Goal: Task Accomplishment & Management: Use online tool/utility

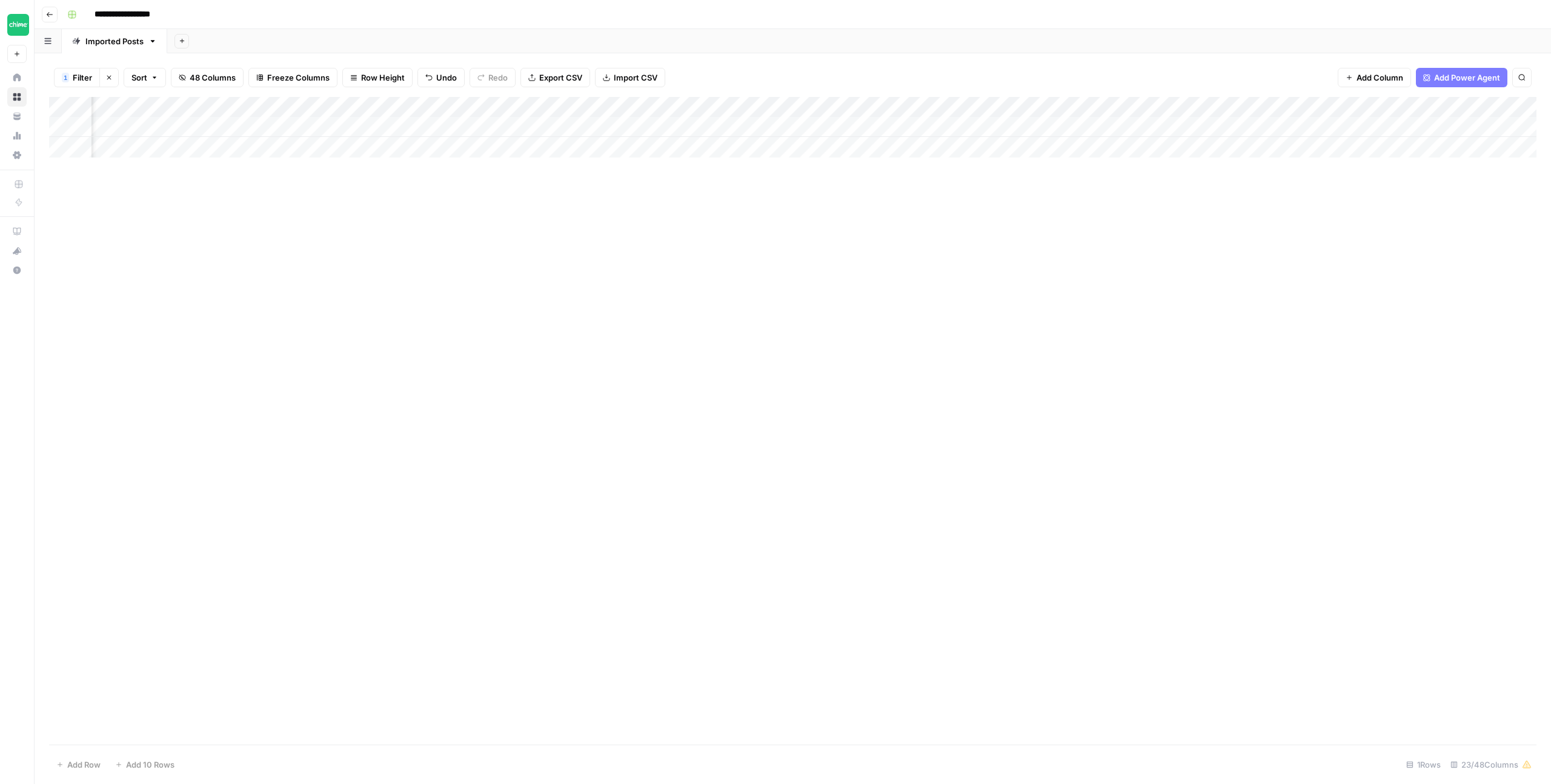
scroll to position [0, 1195]
click at [825, 343] on div "Add Column" at bounding box center [793, 420] width 1488 height 647
click at [573, 128] on div "Add Column" at bounding box center [793, 127] width 1488 height 61
click at [592, 126] on div "Add Column" at bounding box center [793, 127] width 1488 height 61
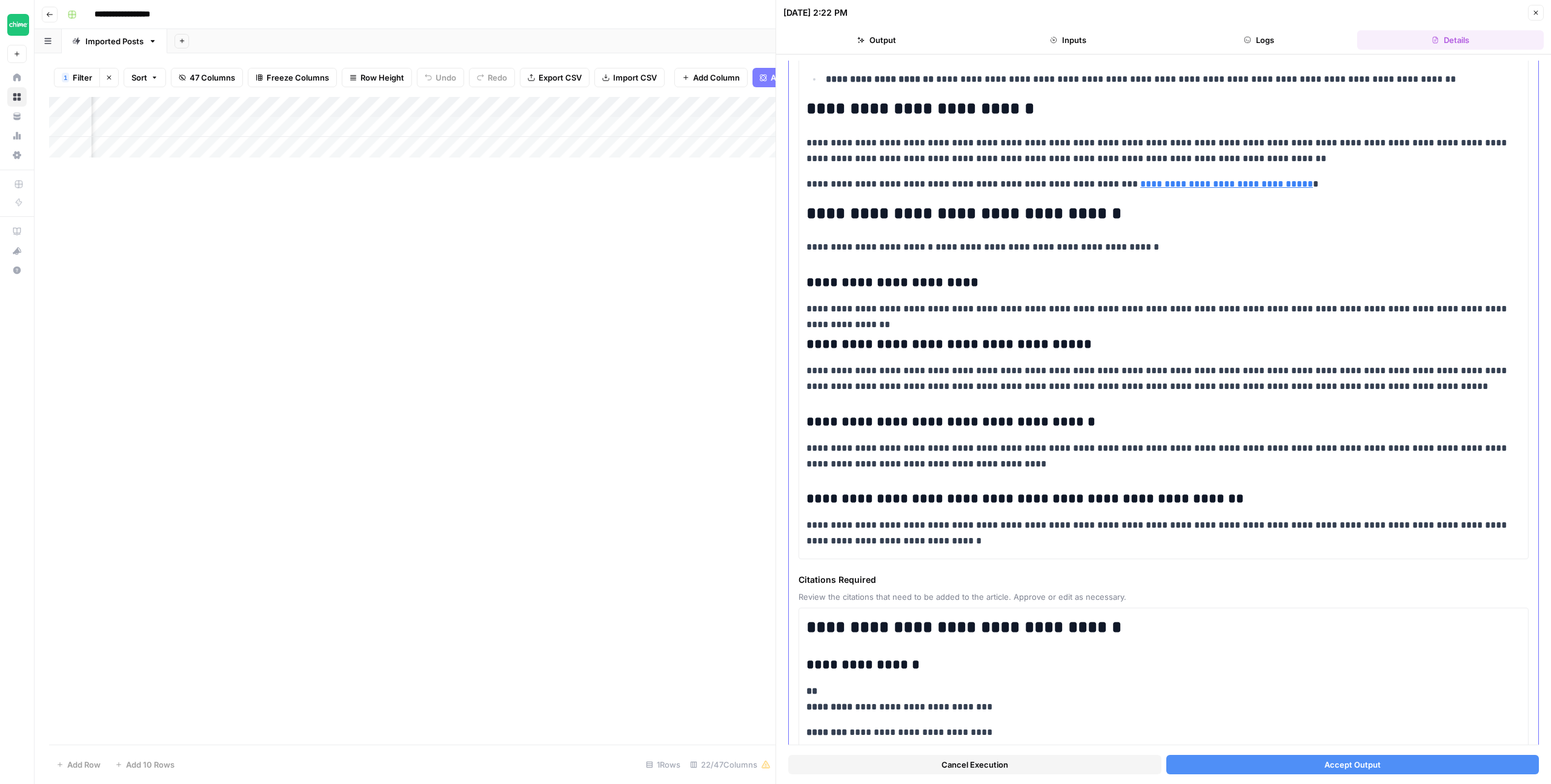
scroll to position [2040, 0]
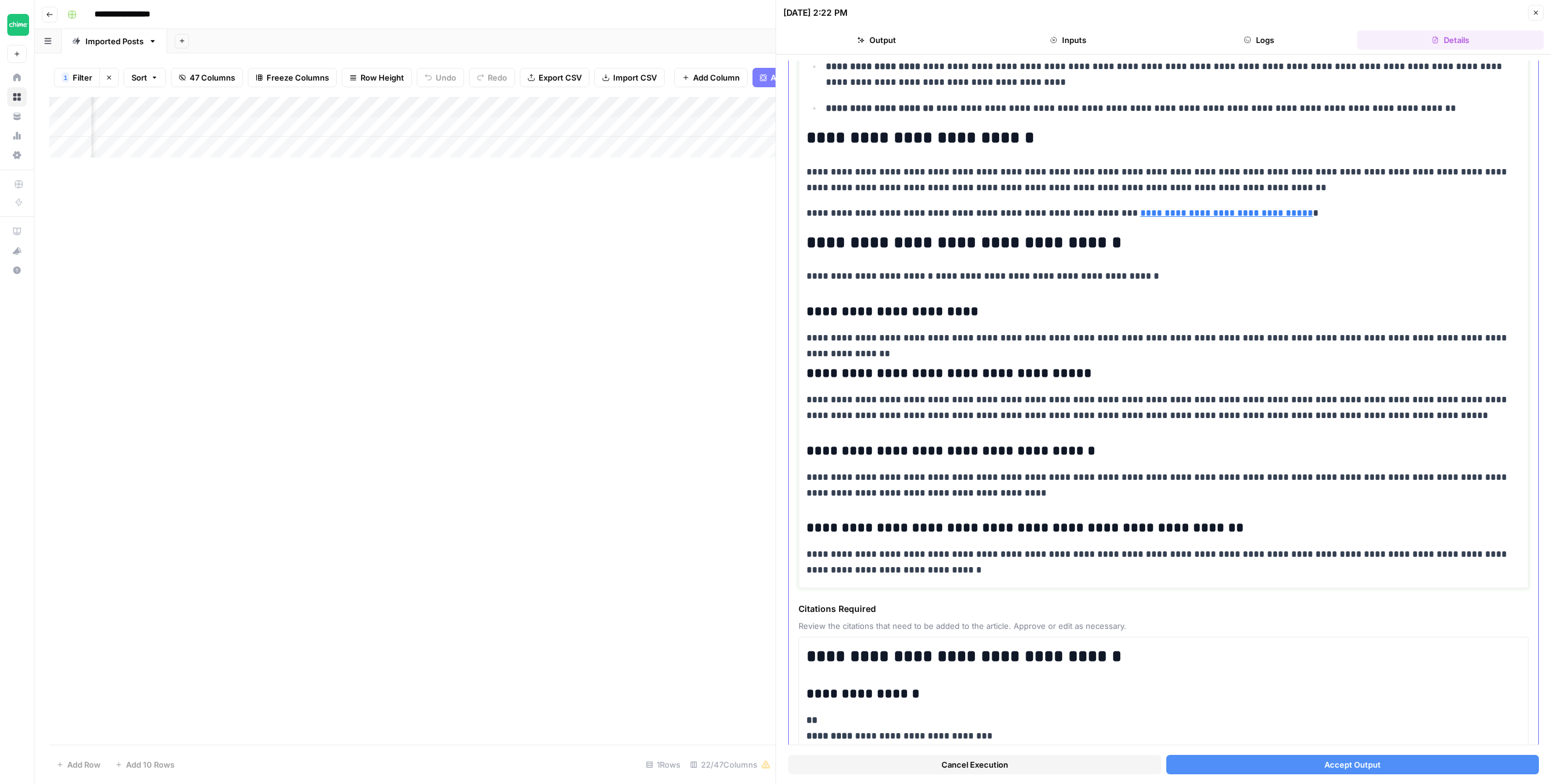
click at [935, 233] on h2 "**********" at bounding box center [1163, 243] width 714 height 20
click at [859, 233] on h2 "**********" at bounding box center [1163, 243] width 714 height 20
drag, startPoint x: 1007, startPoint y: 188, endPoint x: 816, endPoint y: 186, distance: 191.0
click at [816, 233] on h2 "**********" at bounding box center [1163, 243] width 714 height 20
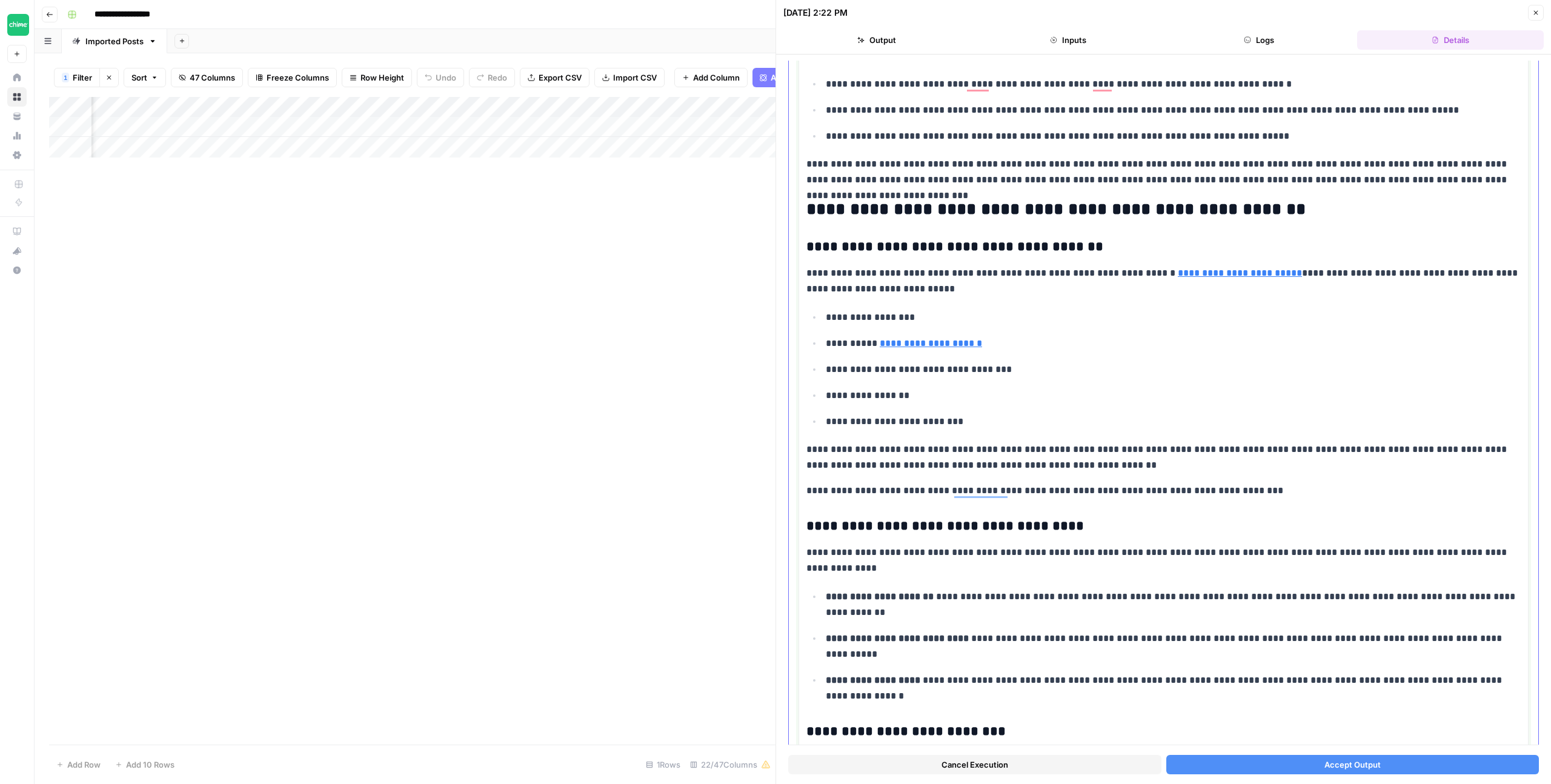
scroll to position [0, 0]
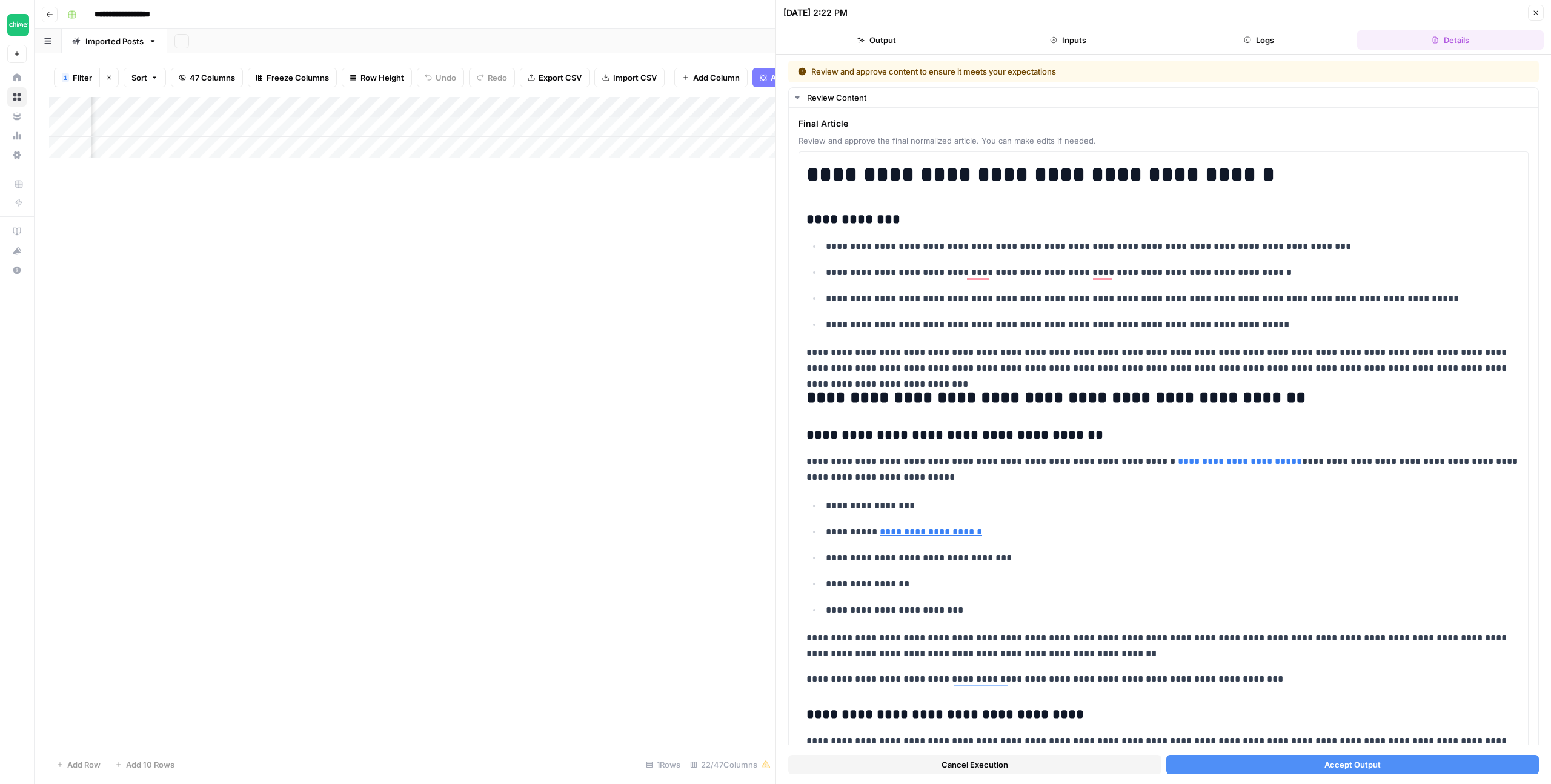
click at [1395, 760] on button "Accept Output" at bounding box center [1352, 764] width 373 height 20
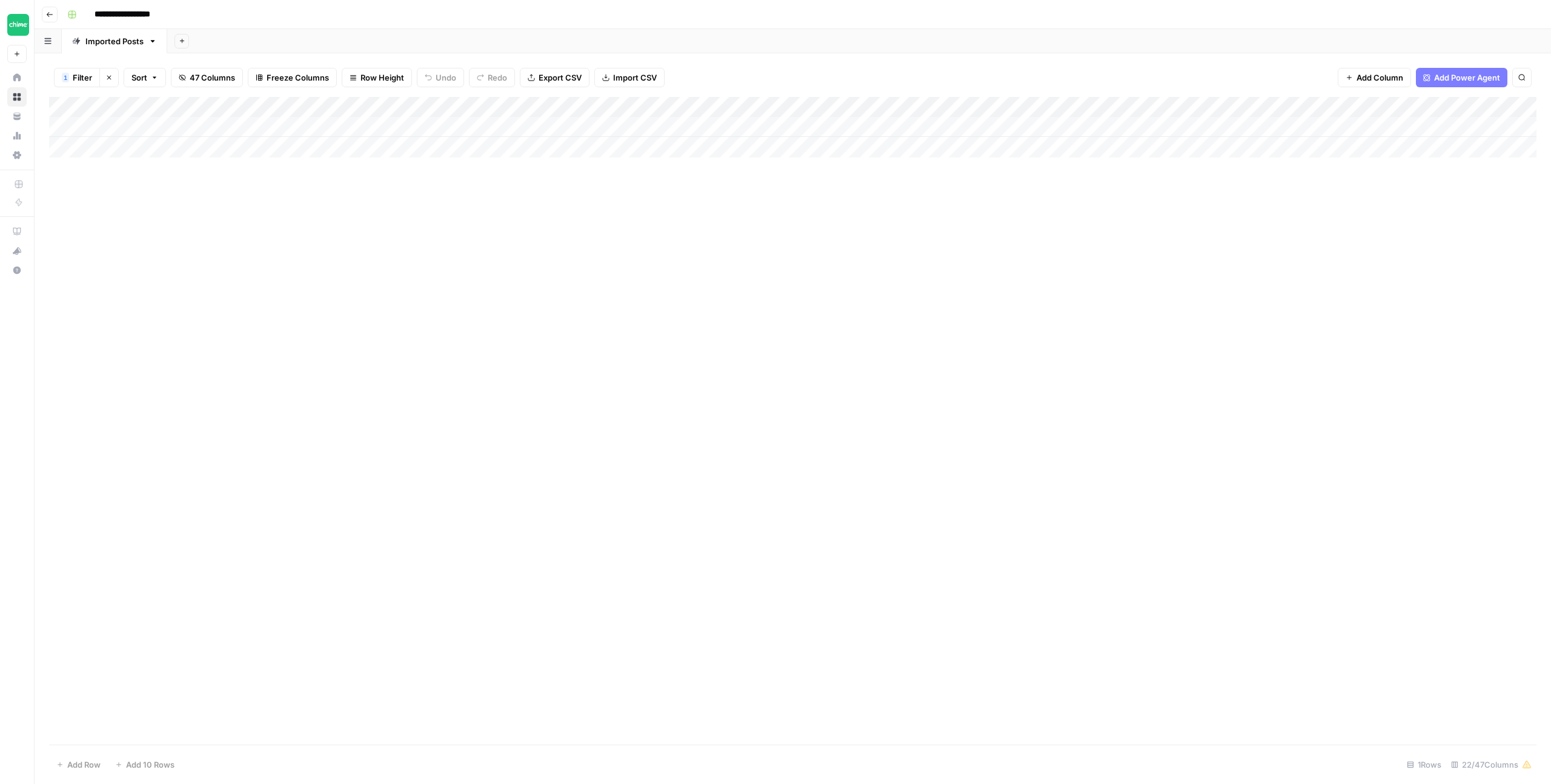
click at [515, 104] on div "Add Column" at bounding box center [793, 127] width 1488 height 61
click at [460, 228] on button "Filter" at bounding box center [491, 236] width 134 height 17
type input "Slug"
click at [457, 148] on div "how-to-endorse" at bounding box center [520, 141] width 177 height 23
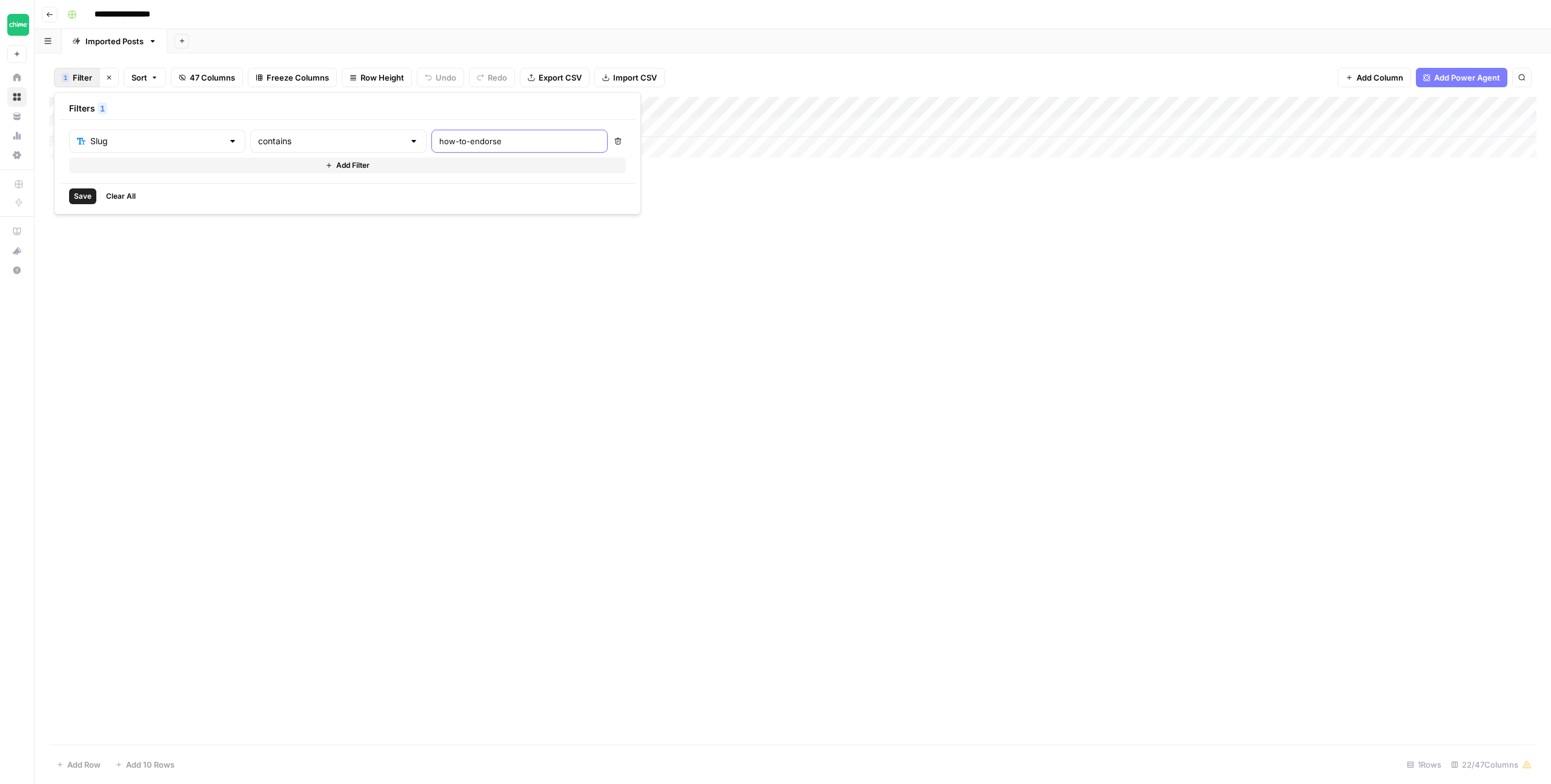
click at [455, 145] on input "how-to-endorse" at bounding box center [520, 141] width 161 height 12
type input "online-banking-safe"
click at [92, 199] on button "Save" at bounding box center [83, 196] width 27 height 16
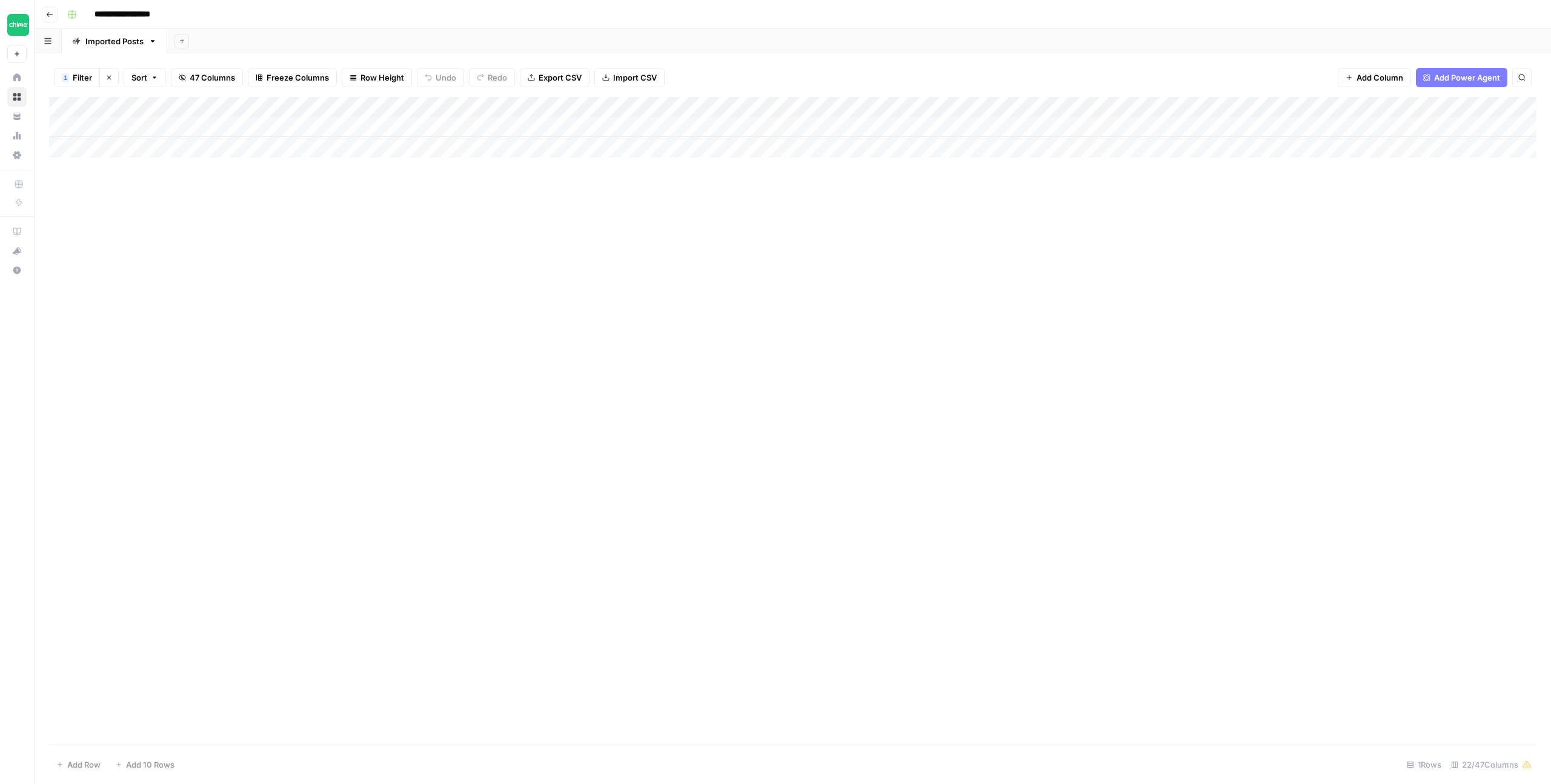
click at [1127, 125] on div "Add Column" at bounding box center [793, 127] width 1488 height 61
click at [1185, 124] on div "Add Column" at bounding box center [793, 127] width 1488 height 61
click at [1202, 127] on div "Add Column" at bounding box center [793, 127] width 1488 height 61
click at [1247, 223] on div "Add Column" at bounding box center [793, 420] width 1488 height 647
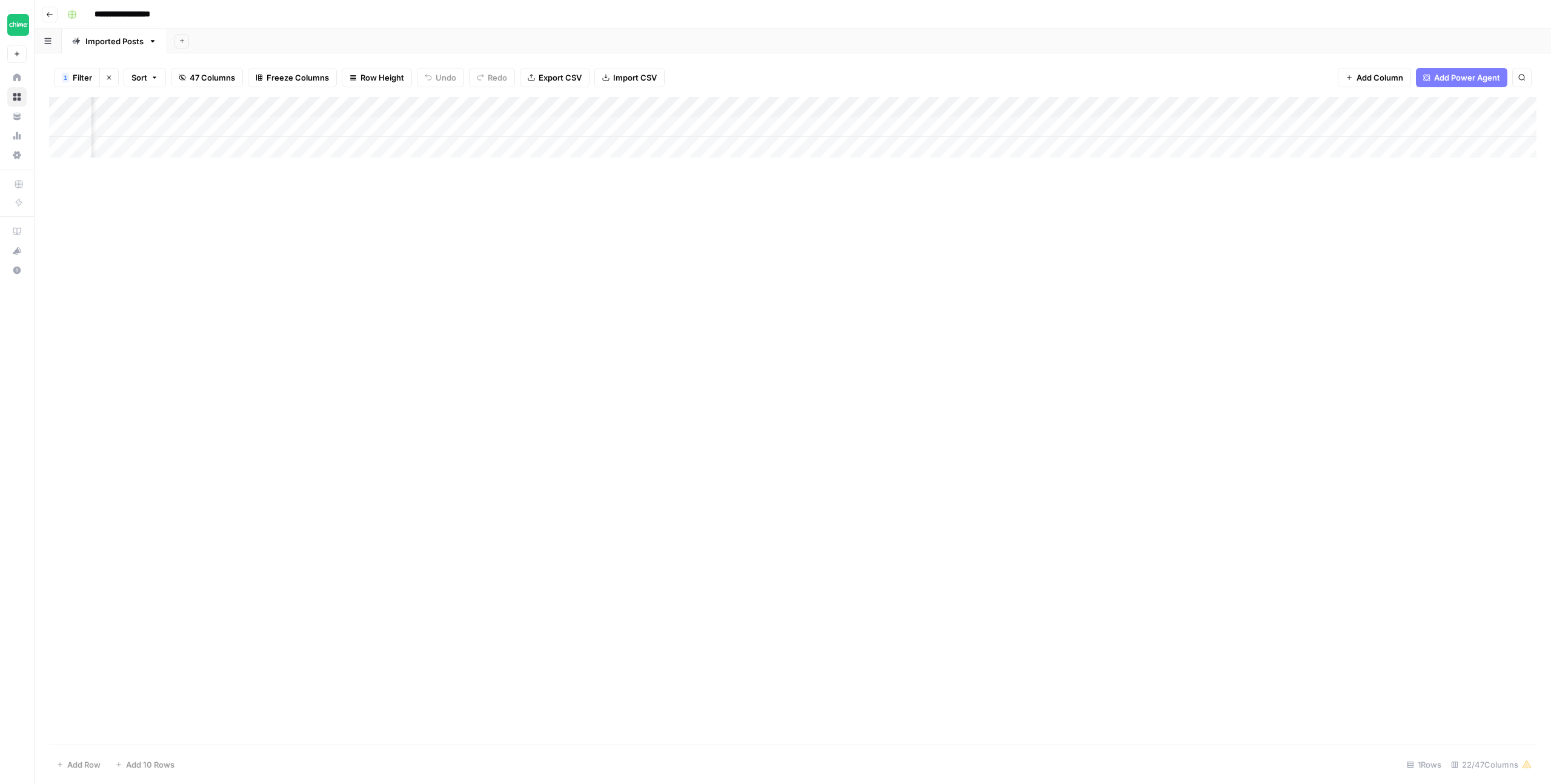
click at [1318, 125] on div "Add Column" at bounding box center [793, 127] width 1488 height 61
click at [888, 284] on div "Add Column" at bounding box center [793, 420] width 1488 height 647
click at [567, 126] on div "Add Column" at bounding box center [793, 127] width 1488 height 61
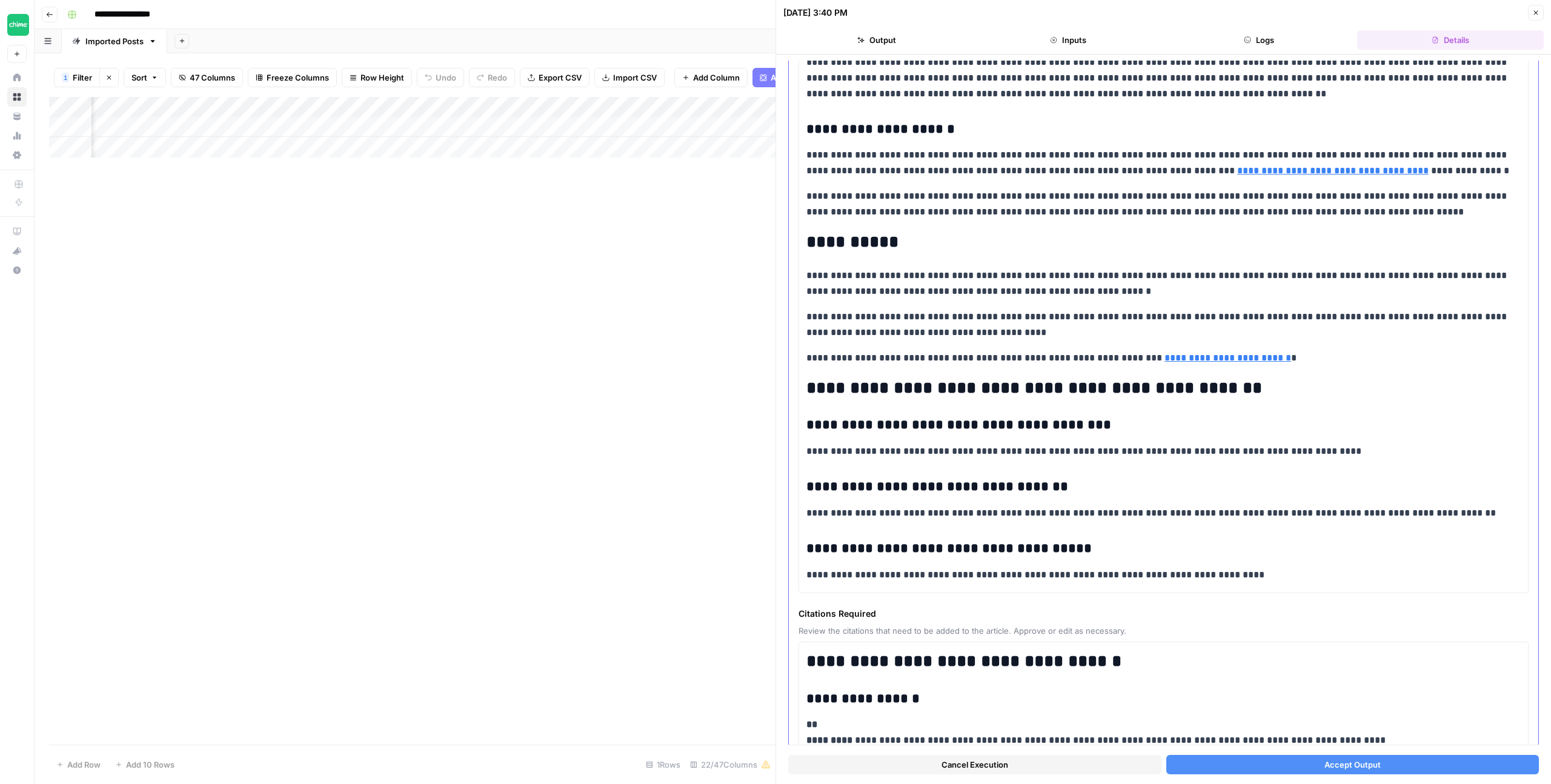
scroll to position [1482, 0]
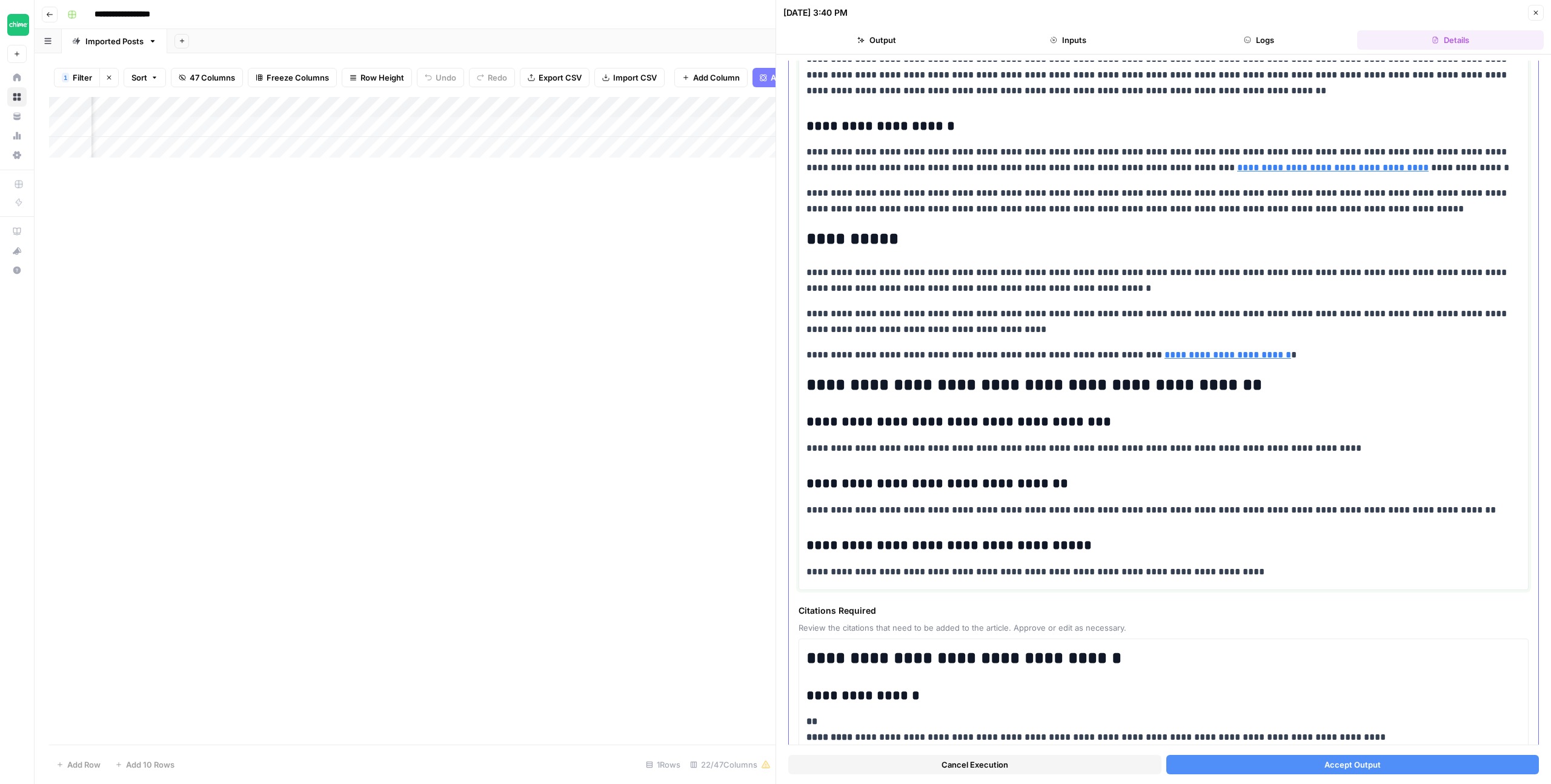
click at [1217, 375] on h2 "**********" at bounding box center [1163, 385] width 714 height 20
drag, startPoint x: 1237, startPoint y: 356, endPoint x: 1030, endPoint y: 354, distance: 207.0
click at [1030, 375] on h2 "**********" at bounding box center [1163, 385] width 714 height 20
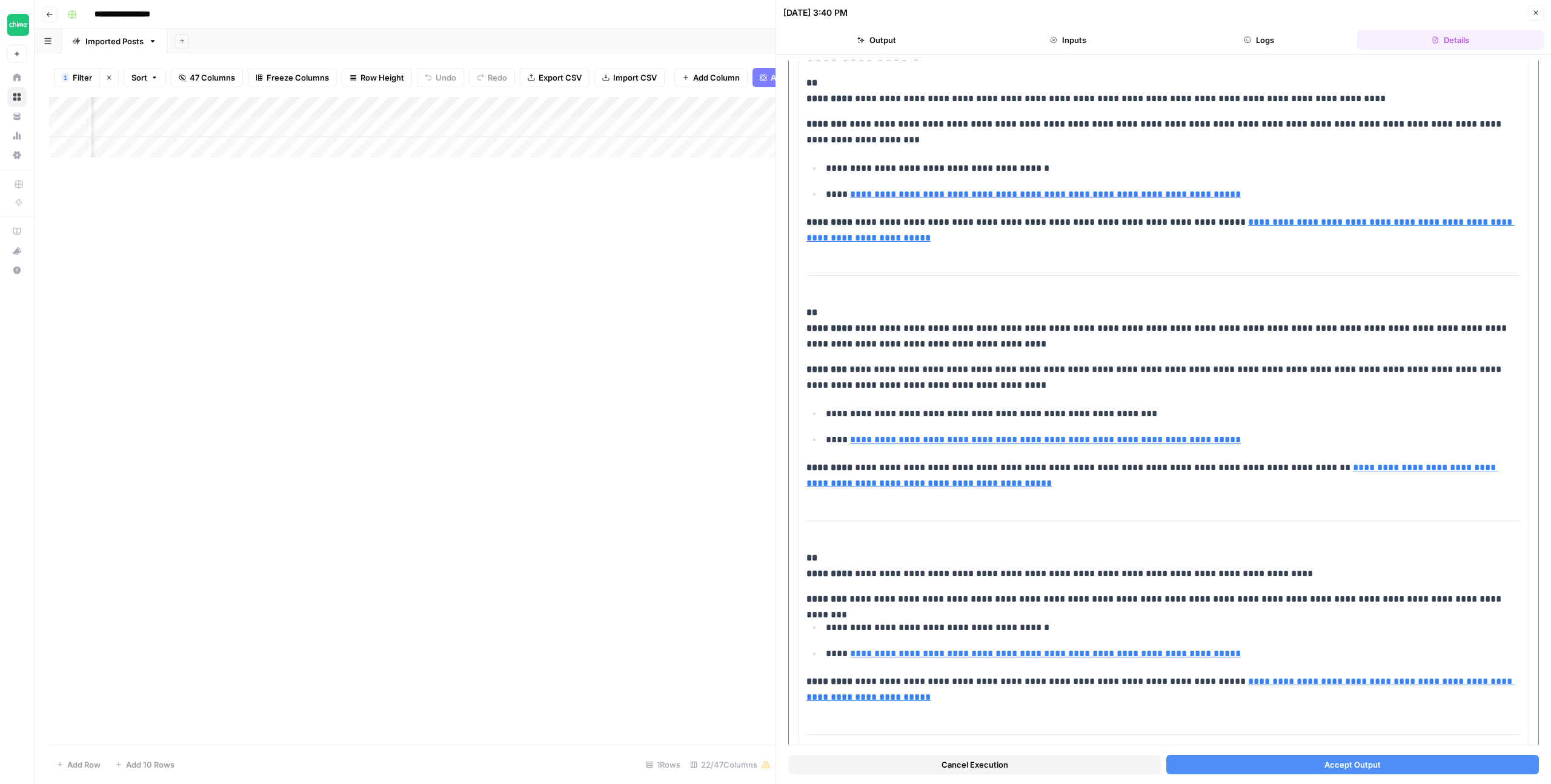
scroll to position [2126, 0]
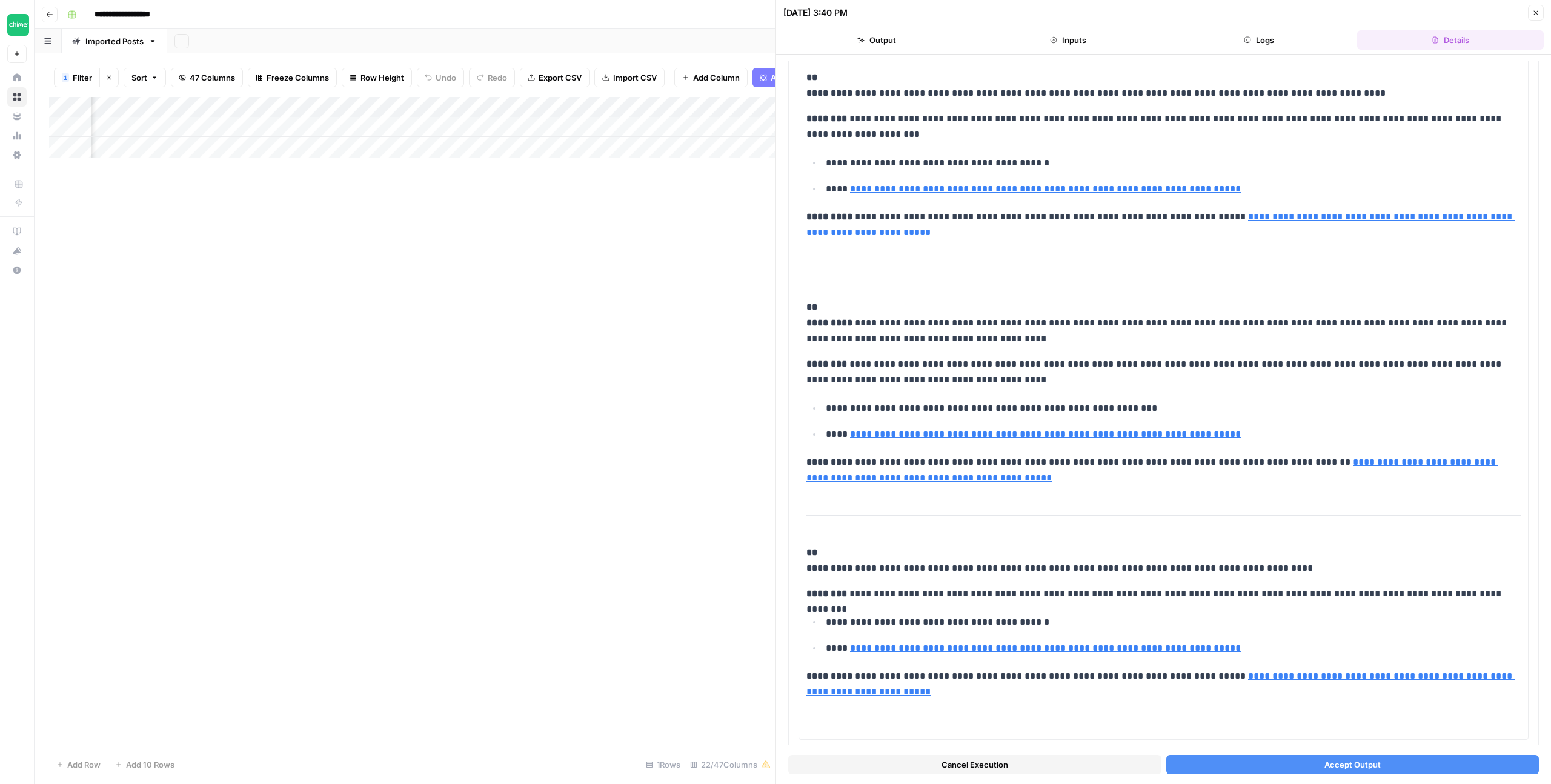
click at [1340, 760] on span "Accept Output" at bounding box center [1352, 764] width 56 height 12
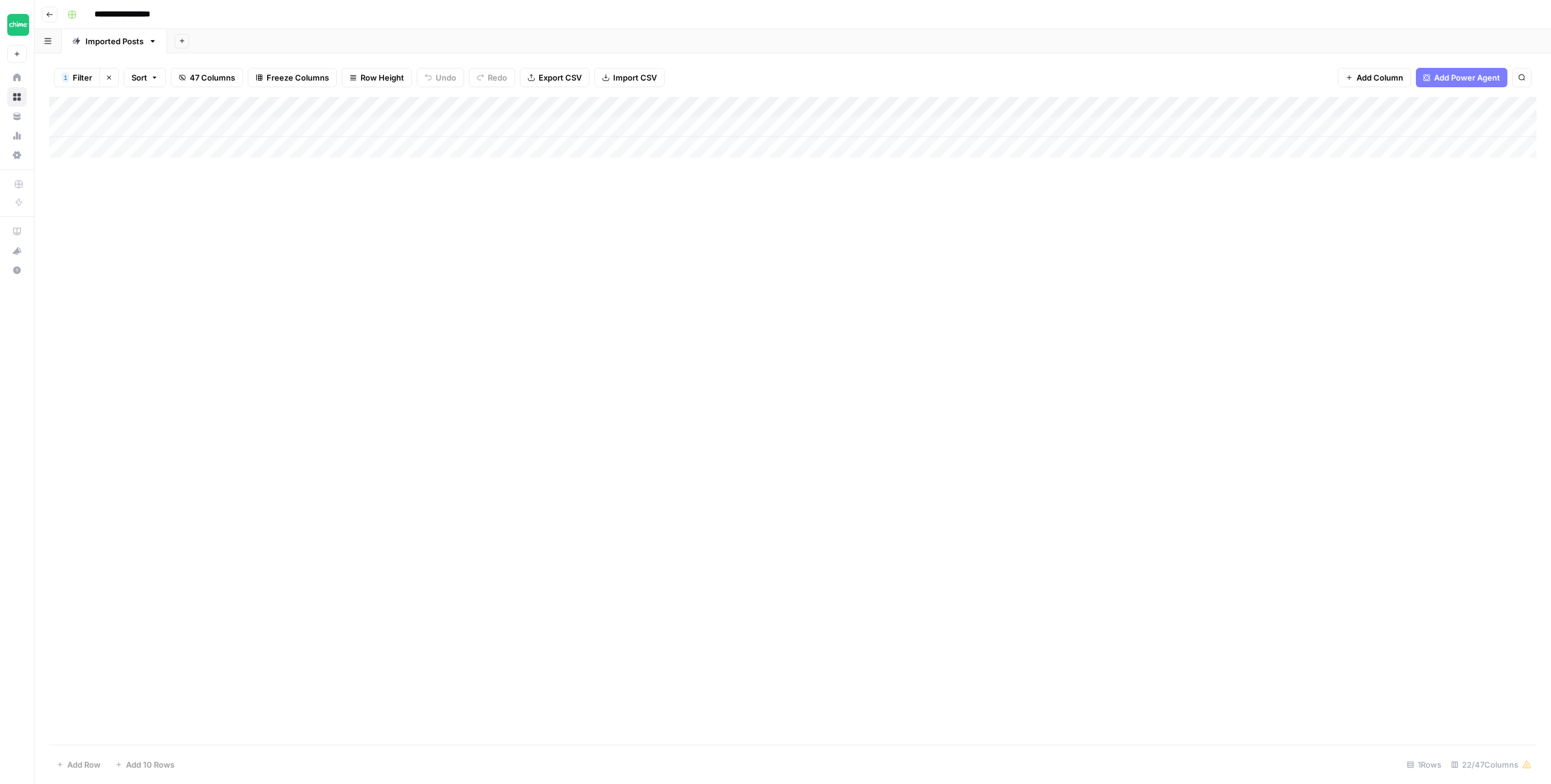
click at [517, 106] on div "Add Column" at bounding box center [793, 127] width 1488 height 61
click at [468, 241] on span "Filter" at bounding box center [495, 236] width 106 height 12
click at [439, 136] on input "online-banking-safe" at bounding box center [520, 141] width 161 height 12
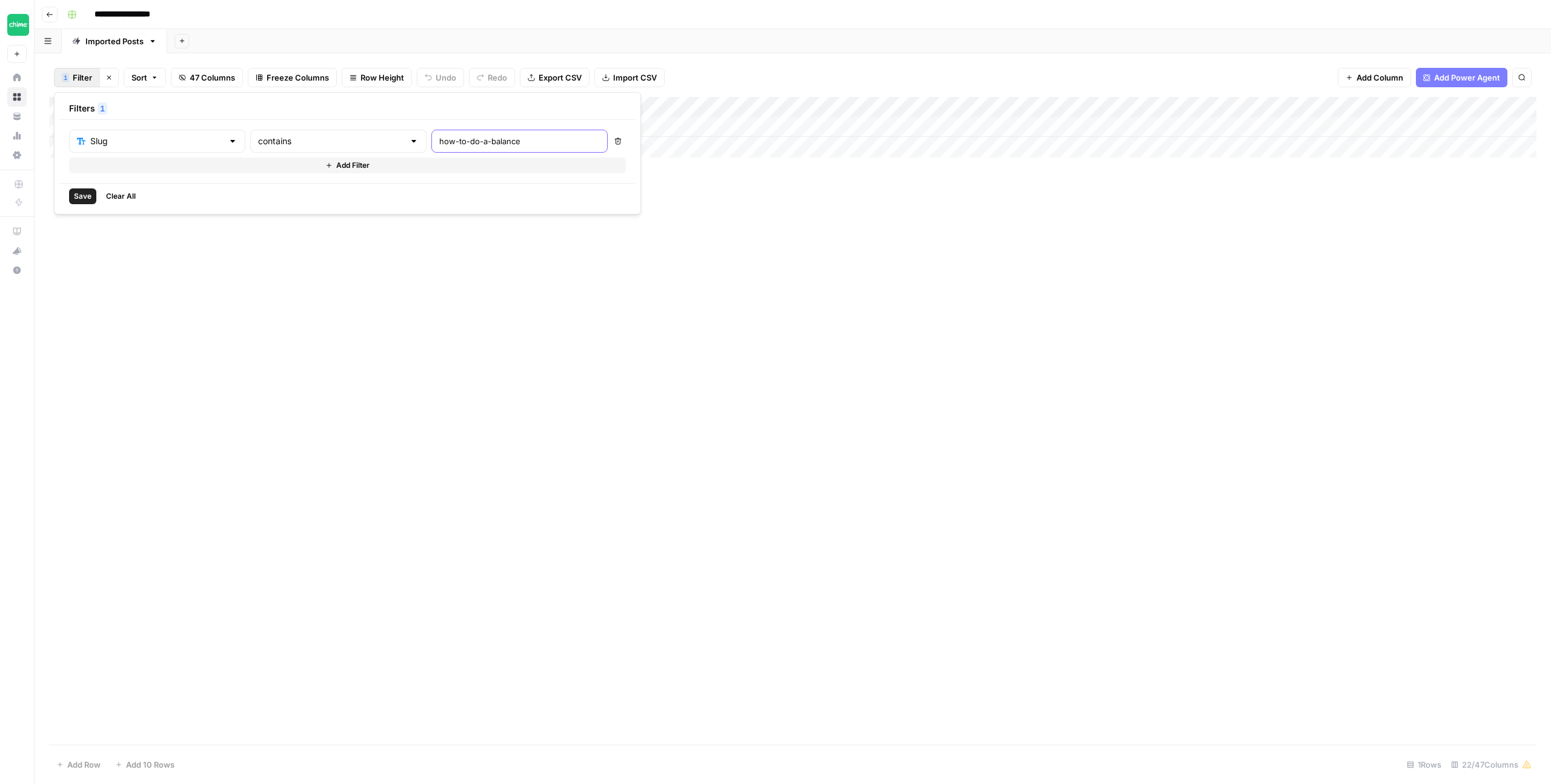
type input "how-to-do-a-balance"
click at [78, 193] on span "Save" at bounding box center [82, 196] width 18 height 11
click at [1131, 127] on div "Add Column" at bounding box center [793, 127] width 1488 height 61
click at [1127, 126] on div "Add Column" at bounding box center [793, 127] width 1488 height 61
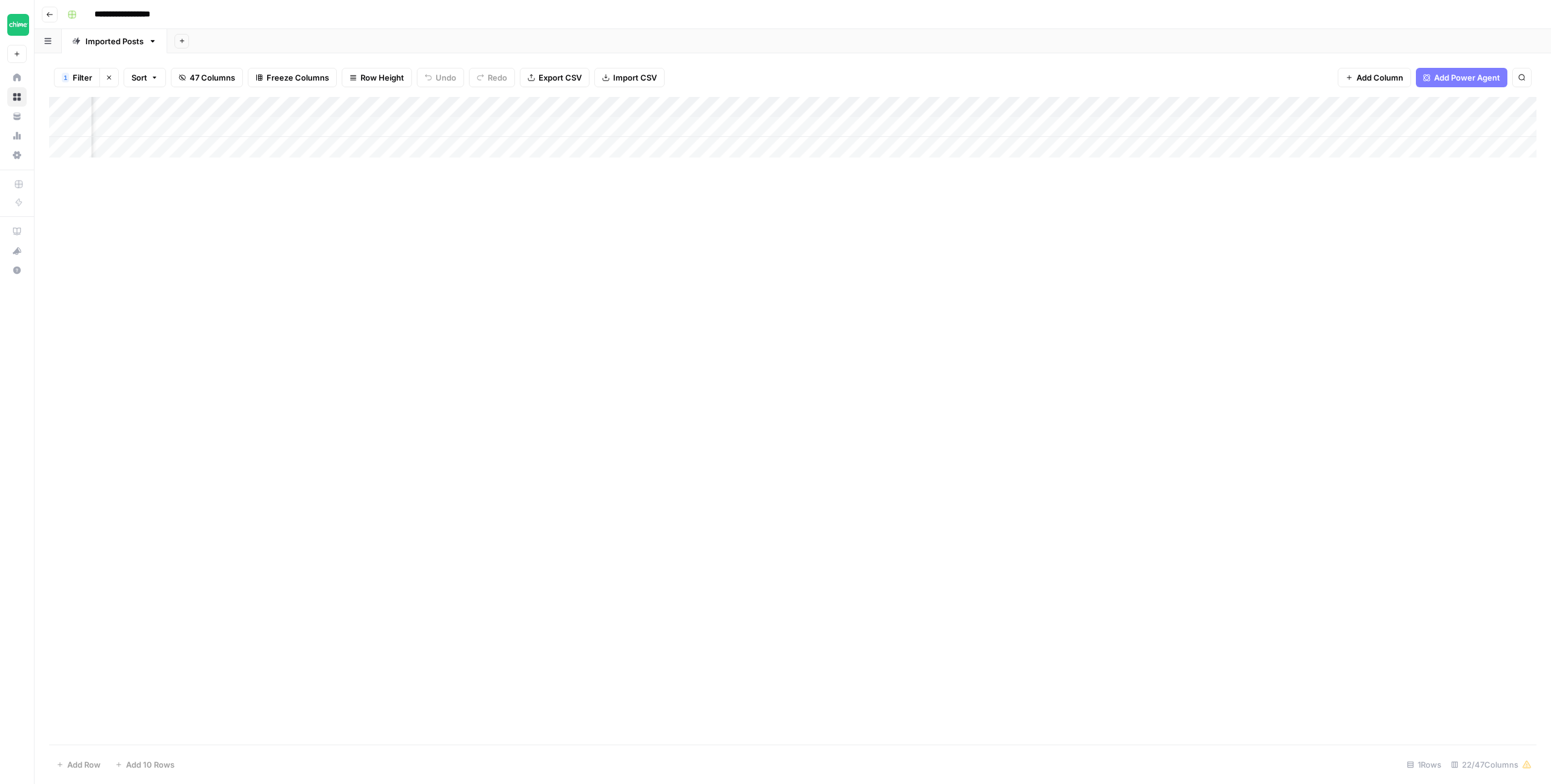
click at [1131, 124] on div "Add Column" at bounding box center [793, 127] width 1488 height 61
drag, startPoint x: 1174, startPoint y: 169, endPoint x: 1230, endPoint y: 143, distance: 61.7
click at [1176, 168] on div "Add Column" at bounding box center [793, 420] width 1488 height 647
click at [1240, 128] on div "Add Column" at bounding box center [793, 127] width 1488 height 61
click at [1250, 126] on div "Add Column" at bounding box center [793, 127] width 1488 height 61
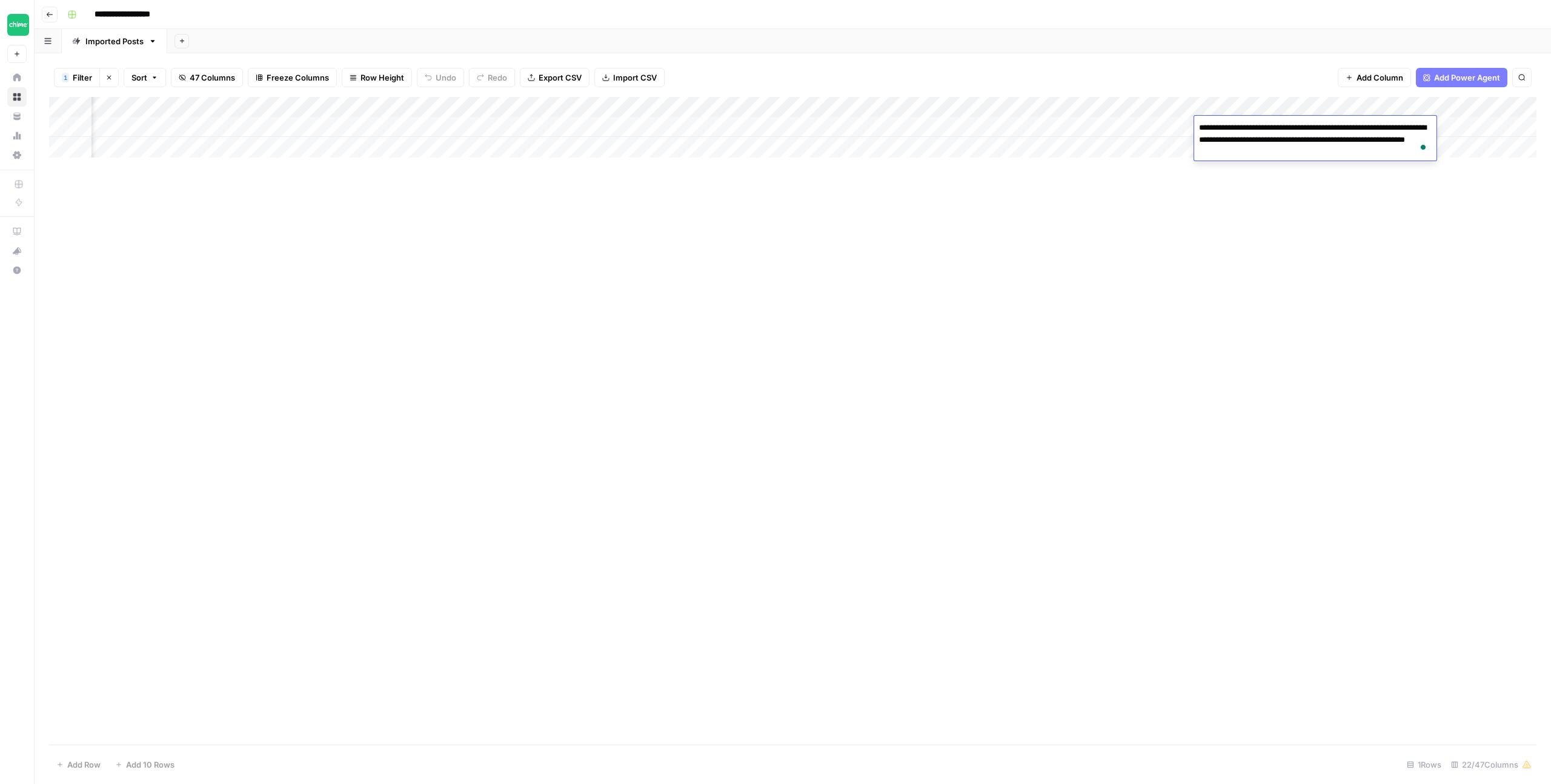
drag, startPoint x: 1242, startPoint y: 186, endPoint x: 1271, endPoint y: 143, distance: 51.9
click at [1243, 186] on div "Add Column" at bounding box center [793, 420] width 1488 height 647
click at [1352, 124] on div "Add Column" at bounding box center [793, 127] width 1488 height 61
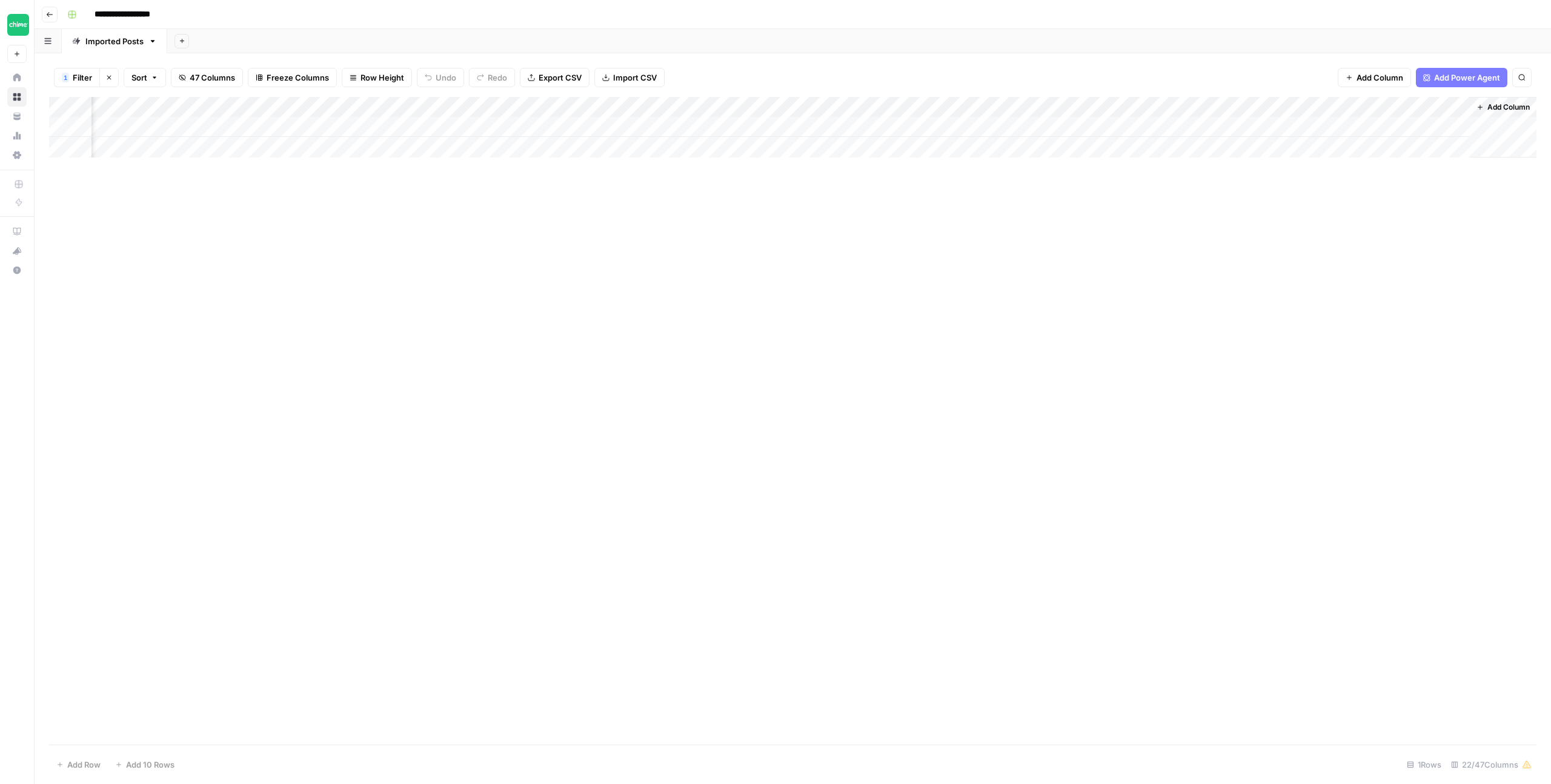
click at [590, 126] on div "Add Column" at bounding box center [793, 127] width 1488 height 61
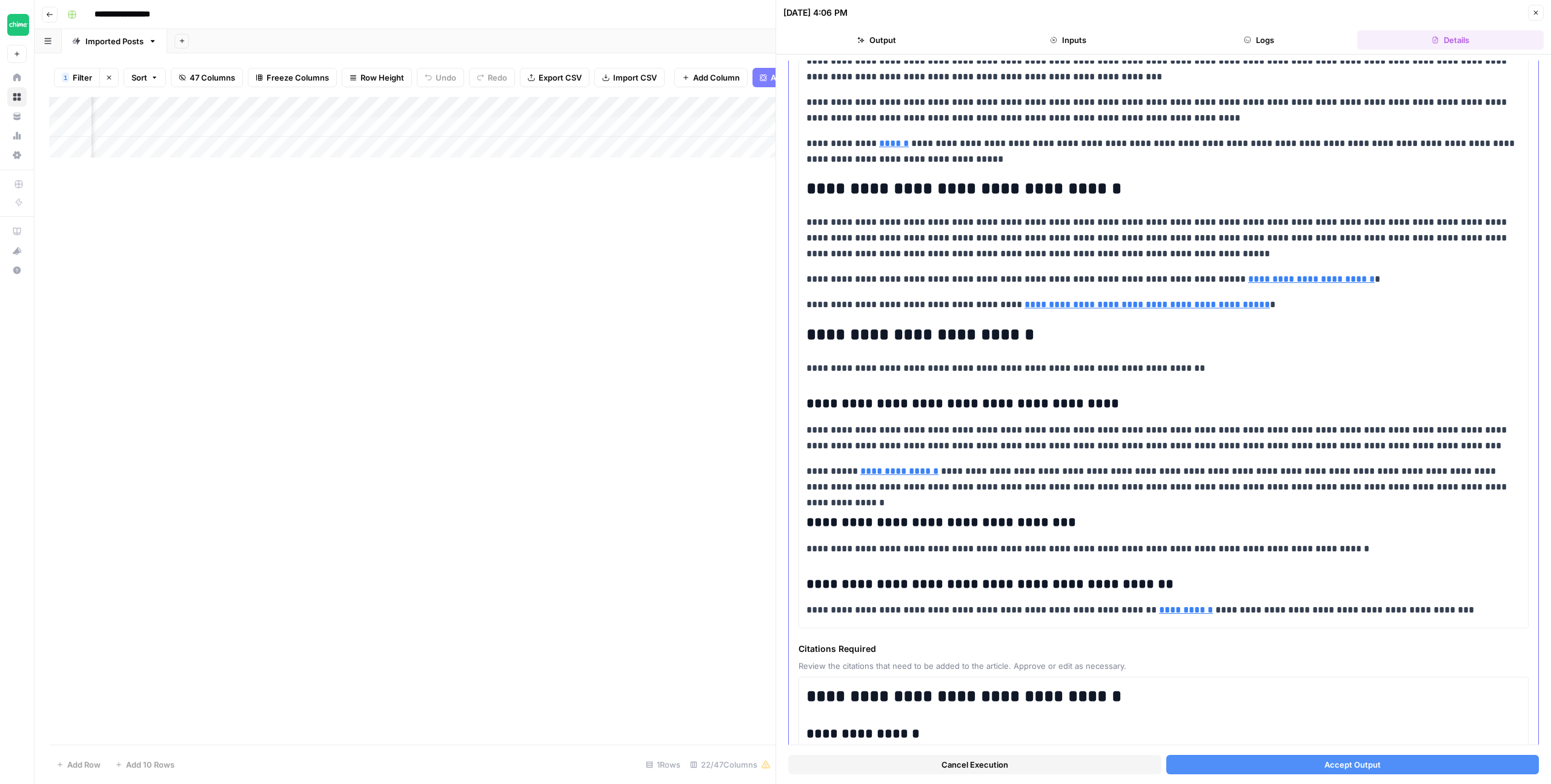
scroll to position [1753, 0]
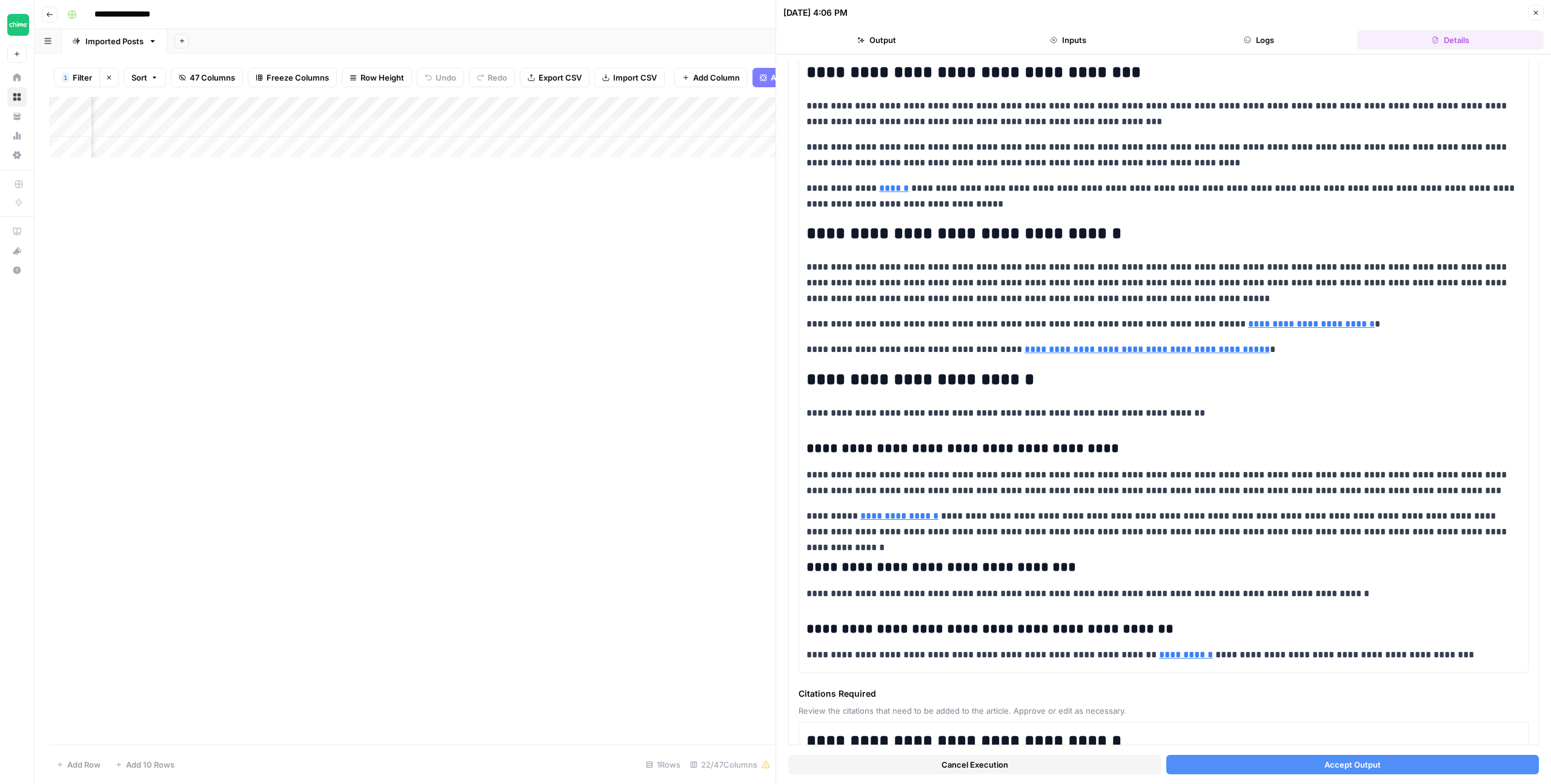
click at [1323, 768] on button "Accept Output" at bounding box center [1352, 764] width 373 height 20
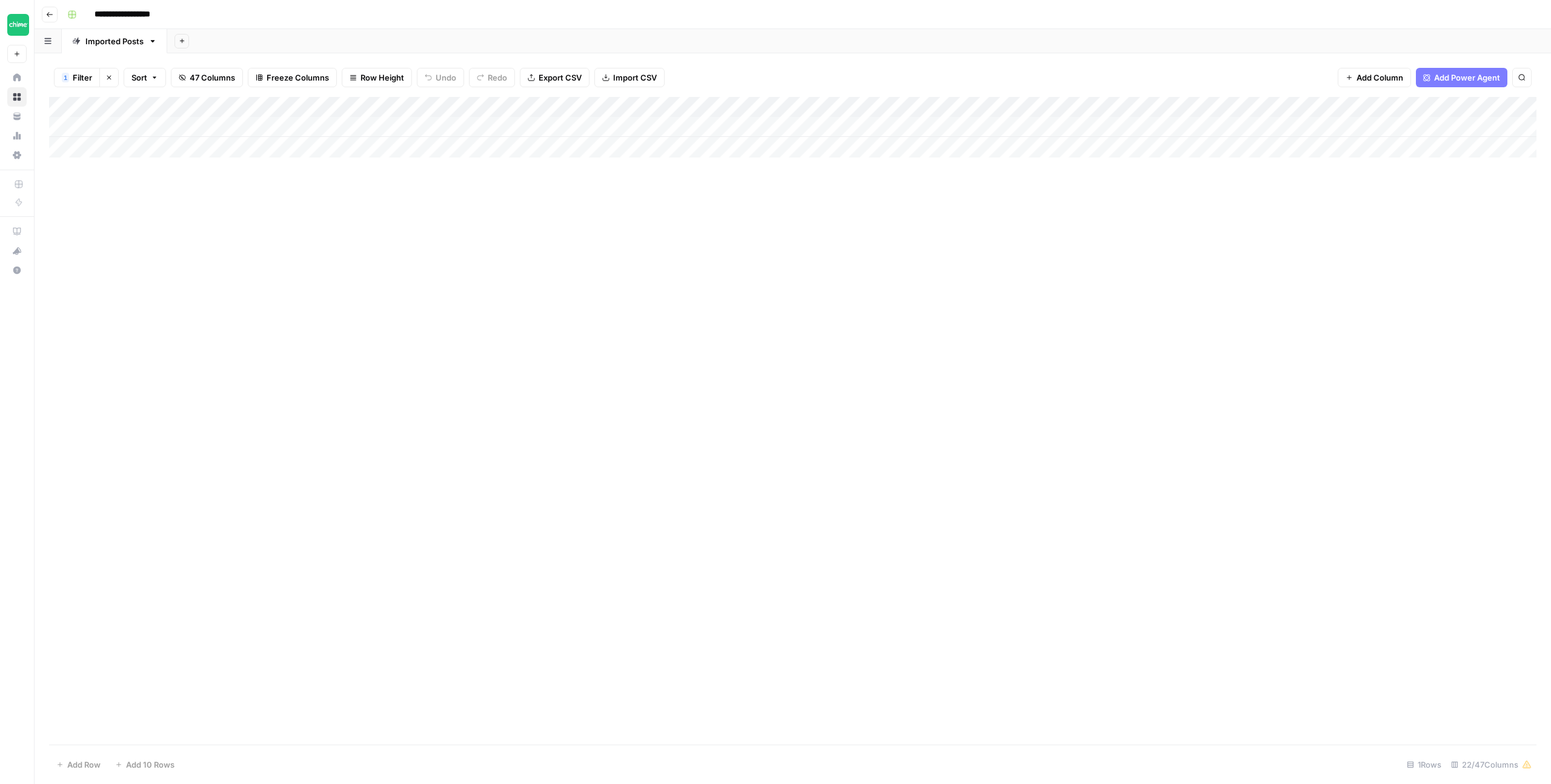
click at [515, 107] on div "Add Column" at bounding box center [793, 127] width 1488 height 61
click at [461, 232] on span "Filter" at bounding box center [495, 236] width 106 height 12
click at [442, 139] on input "how-to-do-a-balance" at bounding box center [520, 141] width 161 height 12
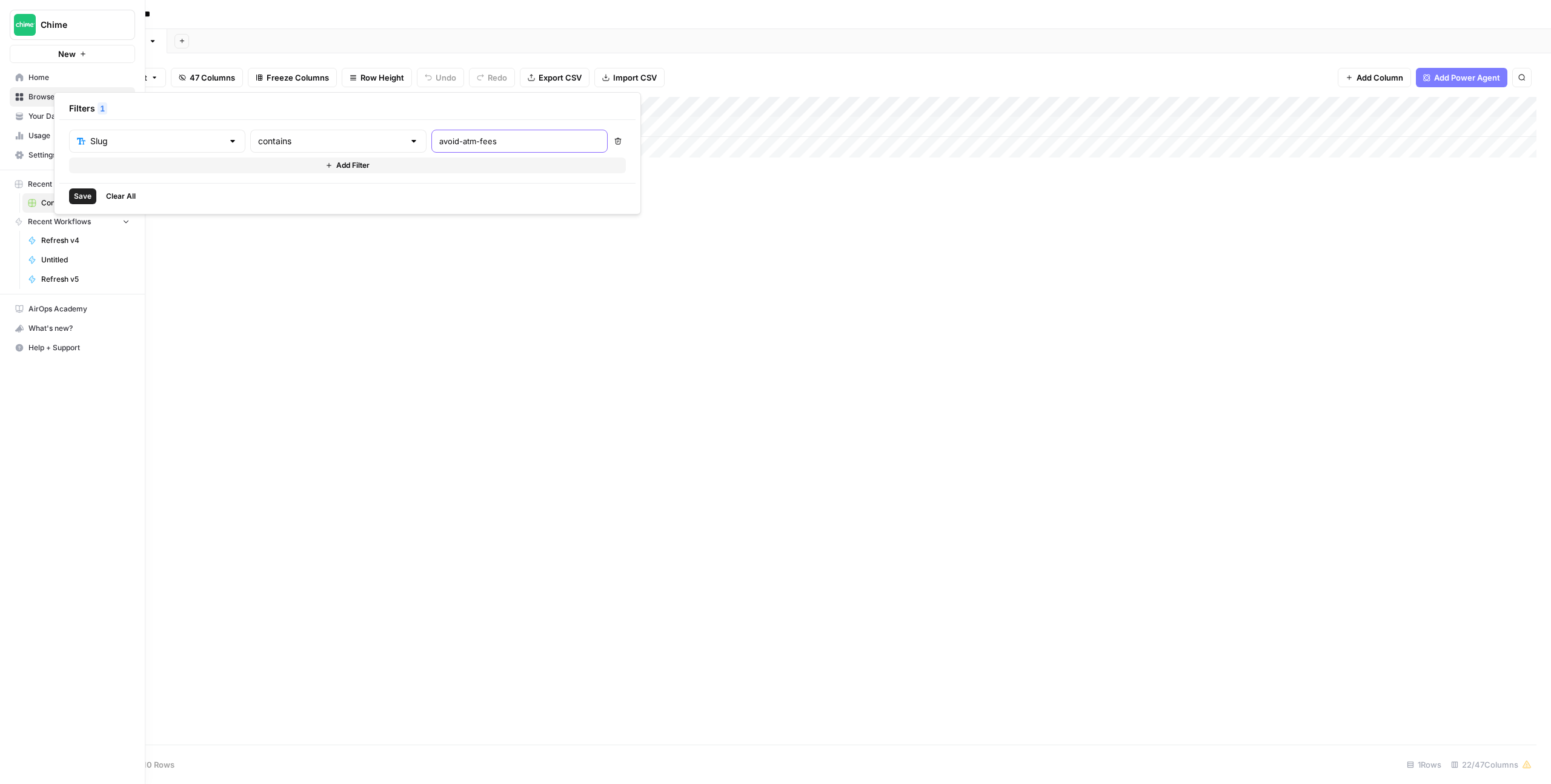
type input "avoid-atm-fees"
click at [90, 199] on span "Save" at bounding box center [82, 196] width 18 height 11
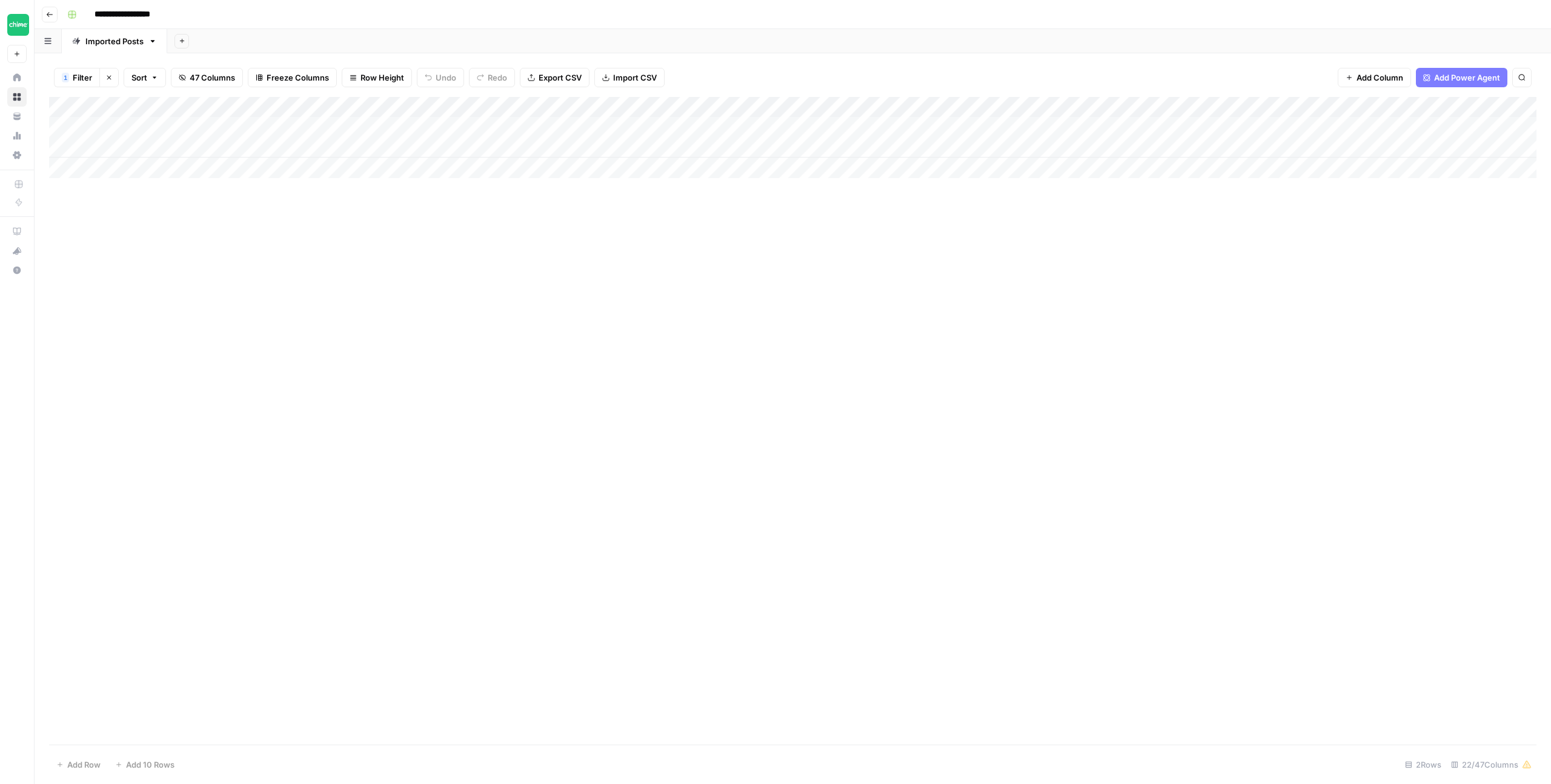
click at [450, 190] on div "Add Column" at bounding box center [793, 420] width 1488 height 647
click at [969, 125] on div "Add Column" at bounding box center [793, 137] width 1488 height 81
click at [894, 128] on div "Add Column" at bounding box center [793, 137] width 1488 height 81
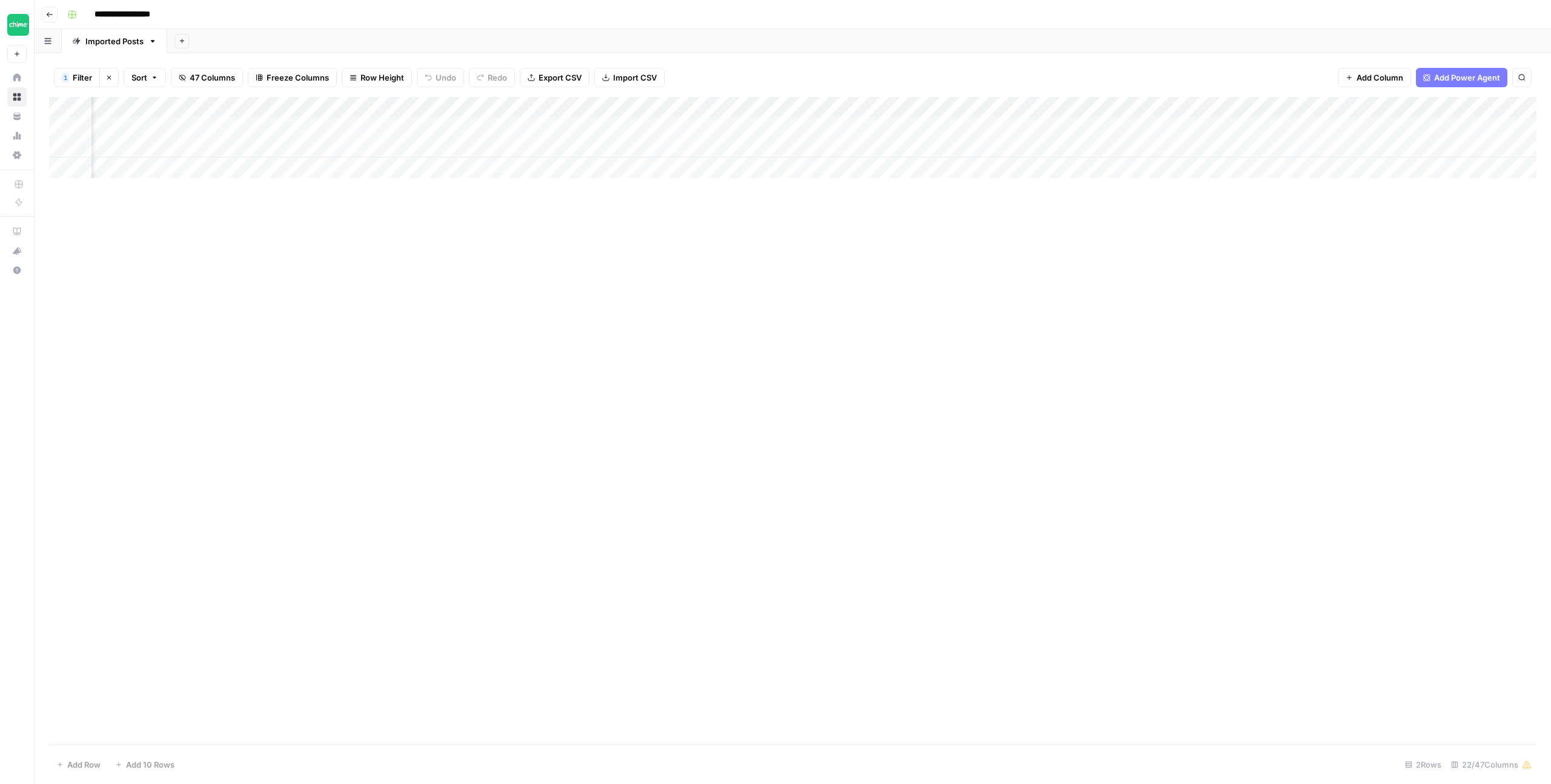
click at [889, 128] on div "Add Column" at bounding box center [793, 137] width 1488 height 81
click at [891, 128] on textarea "**********" at bounding box center [951, 128] width 194 height 17
type textarea "*"
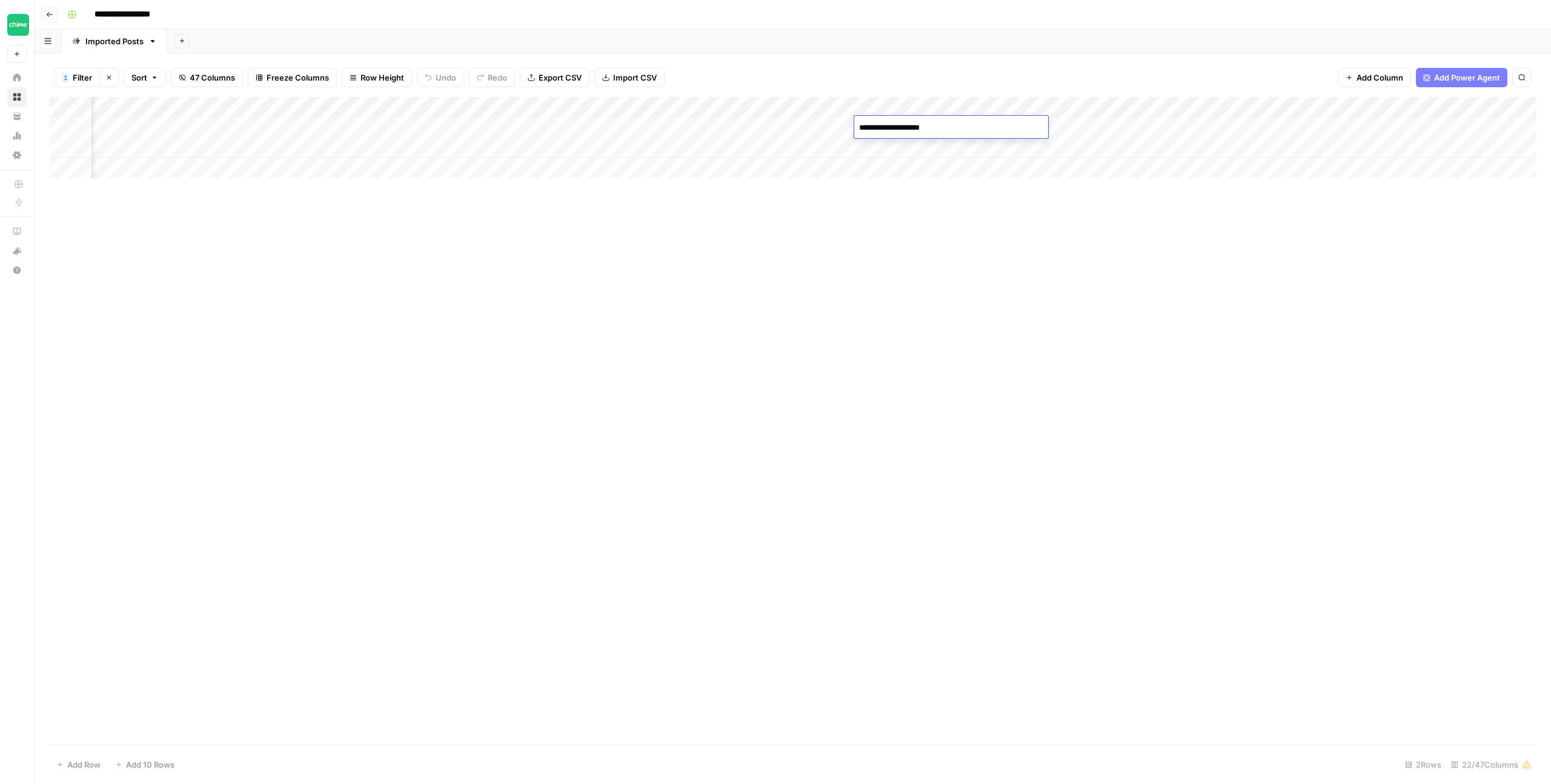
type textarea "**********"
drag, startPoint x: 959, startPoint y: 247, endPoint x: 1076, endPoint y: 261, distance: 117.8
click at [959, 247] on div "Add Column" at bounding box center [793, 420] width 1488 height 647
click at [1003, 127] on div "Add Column" at bounding box center [793, 137] width 1488 height 81
click at [1014, 126] on div "Add Column" at bounding box center [793, 137] width 1488 height 81
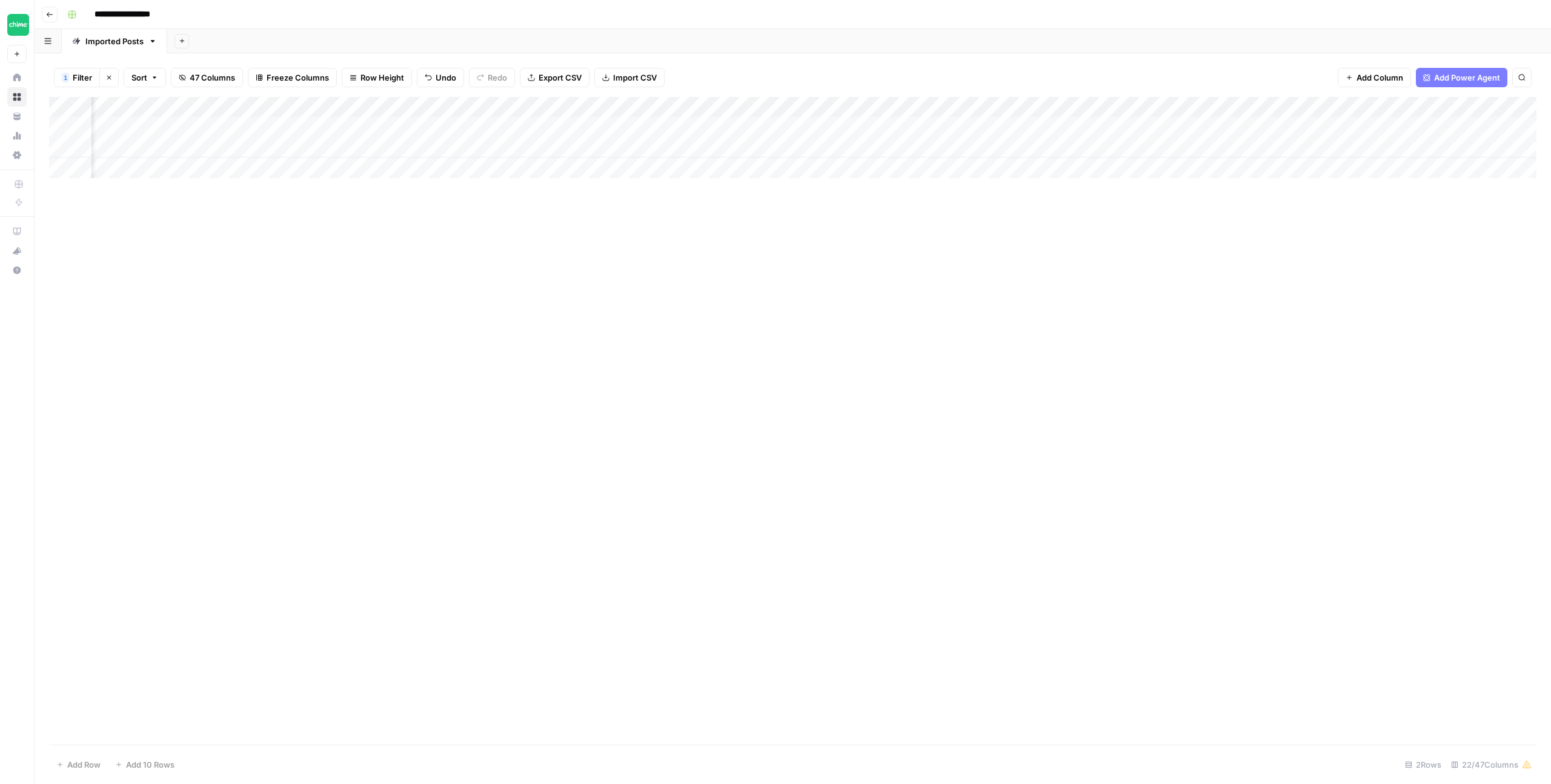
click at [1083, 241] on div "Add Column" at bounding box center [793, 420] width 1488 height 647
click at [1167, 126] on div "Add Column" at bounding box center [793, 137] width 1488 height 81
click at [577, 129] on div "Add Column" at bounding box center [793, 137] width 1488 height 81
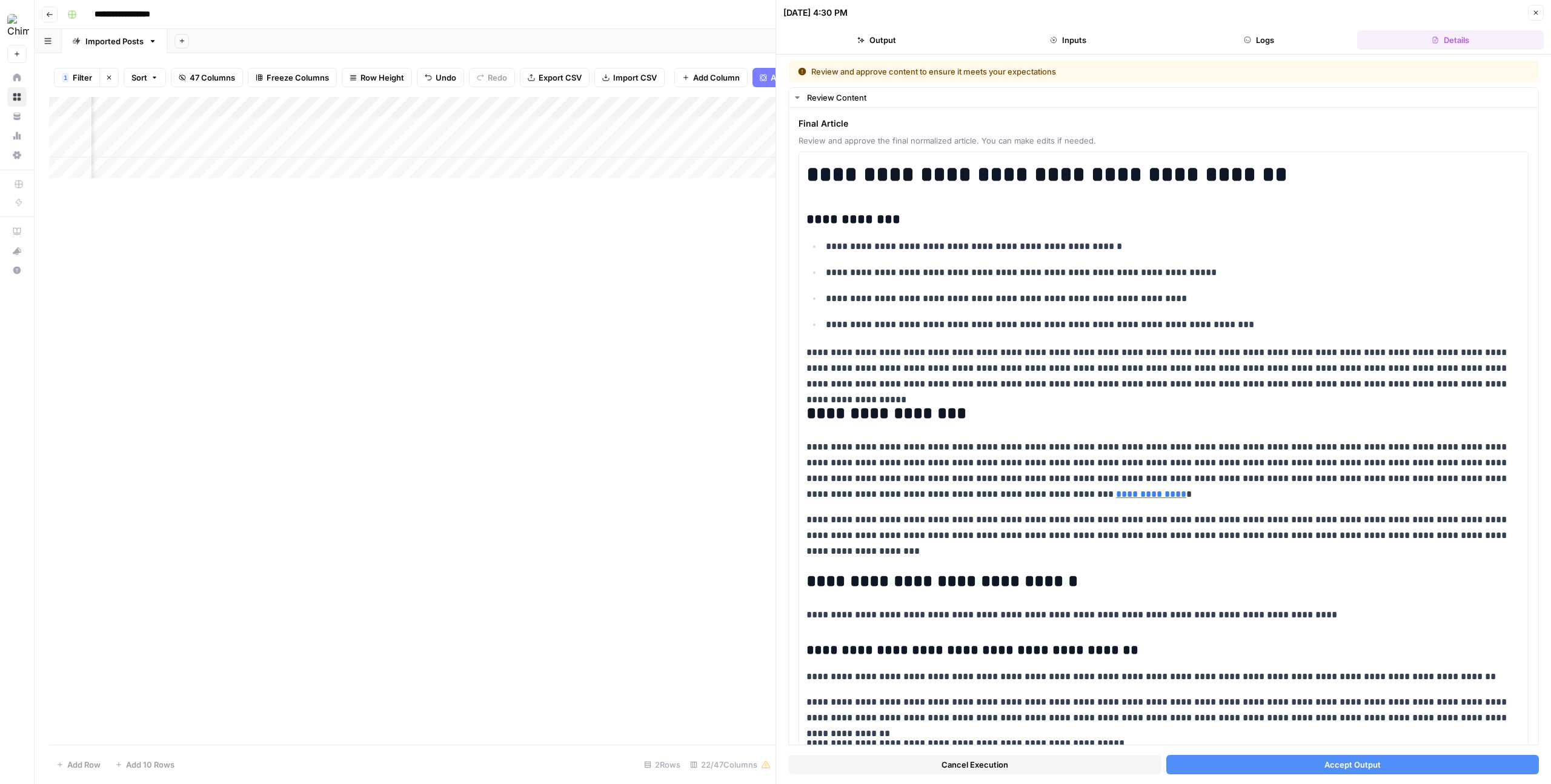
click at [1286, 765] on button "Accept Output" at bounding box center [1352, 764] width 373 height 20
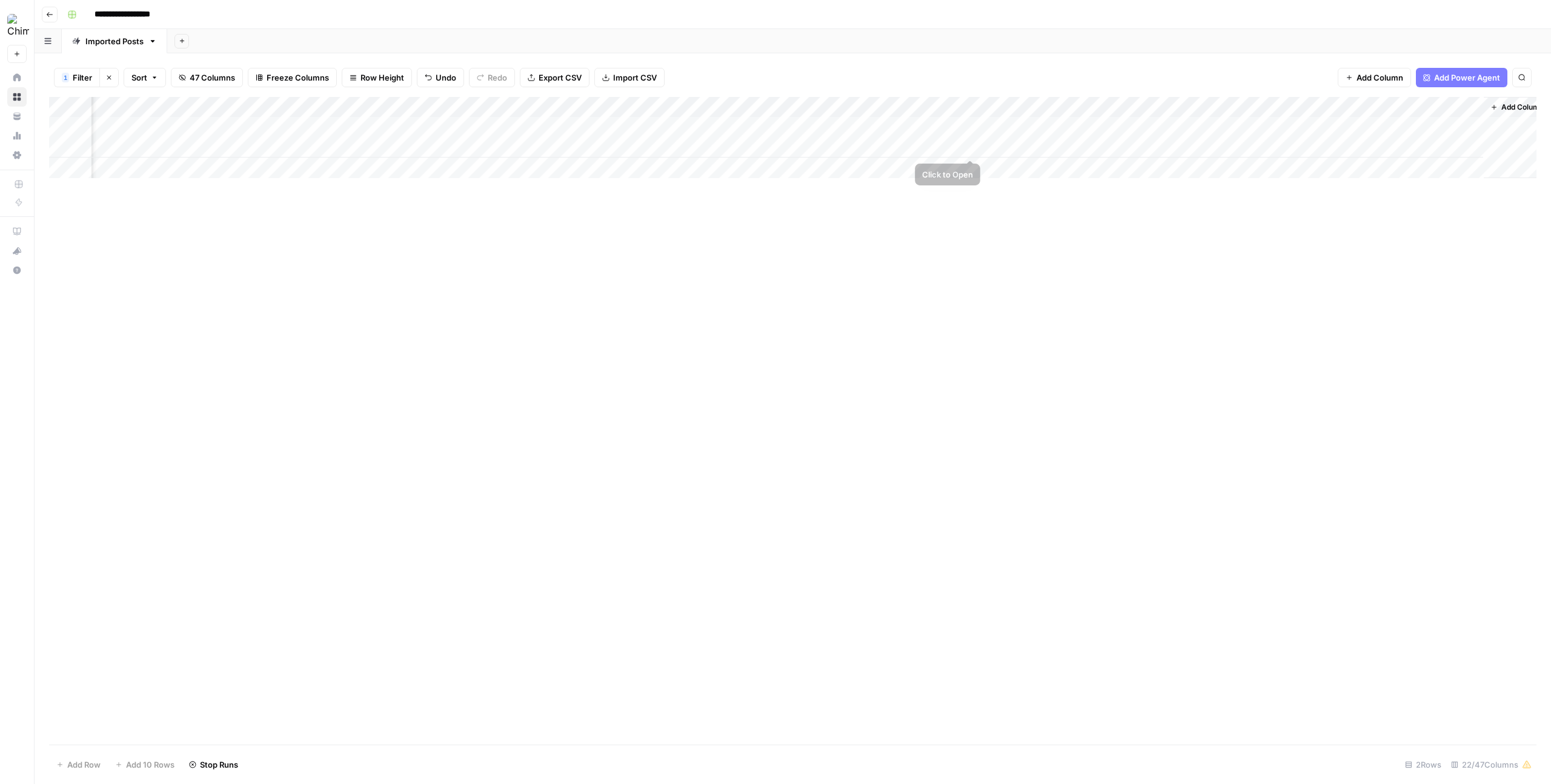
scroll to position [0, 1086]
click at [573, 126] on div "Add Column" at bounding box center [793, 137] width 1488 height 81
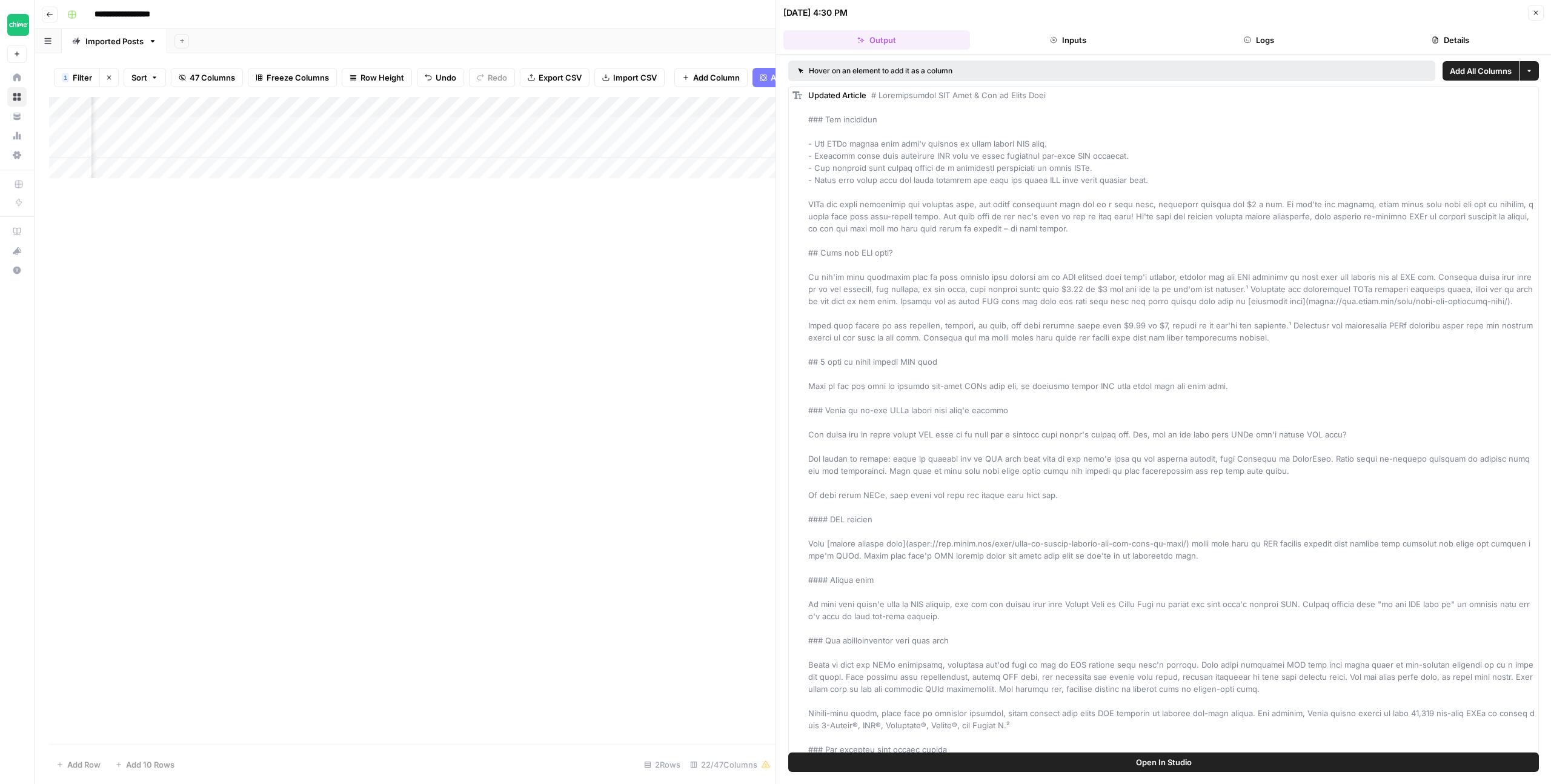
click at [1542, 15] on button "Close" at bounding box center [1536, 12] width 16 height 16
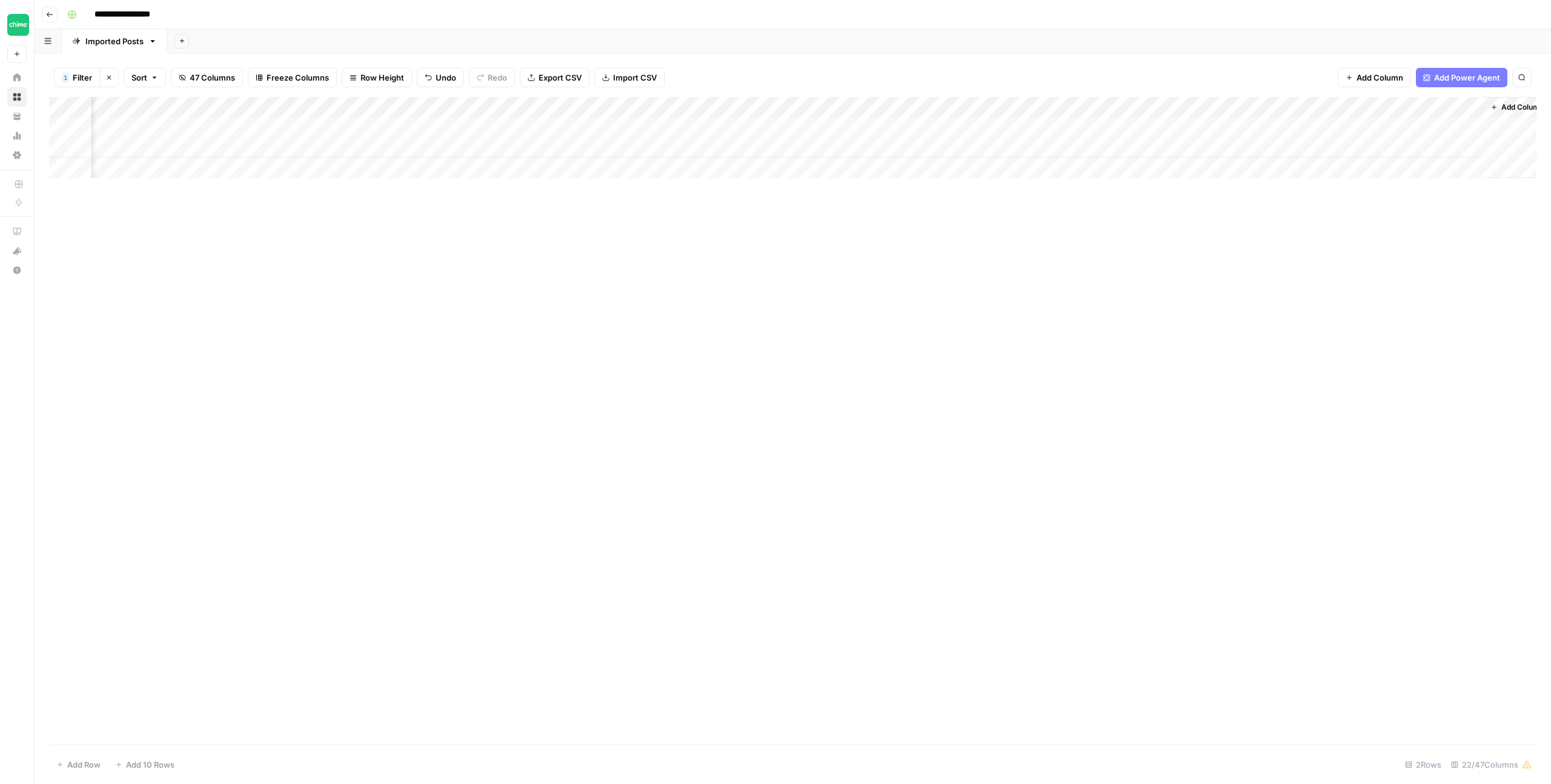
scroll to position [0, 1086]
click at [583, 126] on div "Add Column" at bounding box center [793, 137] width 1488 height 81
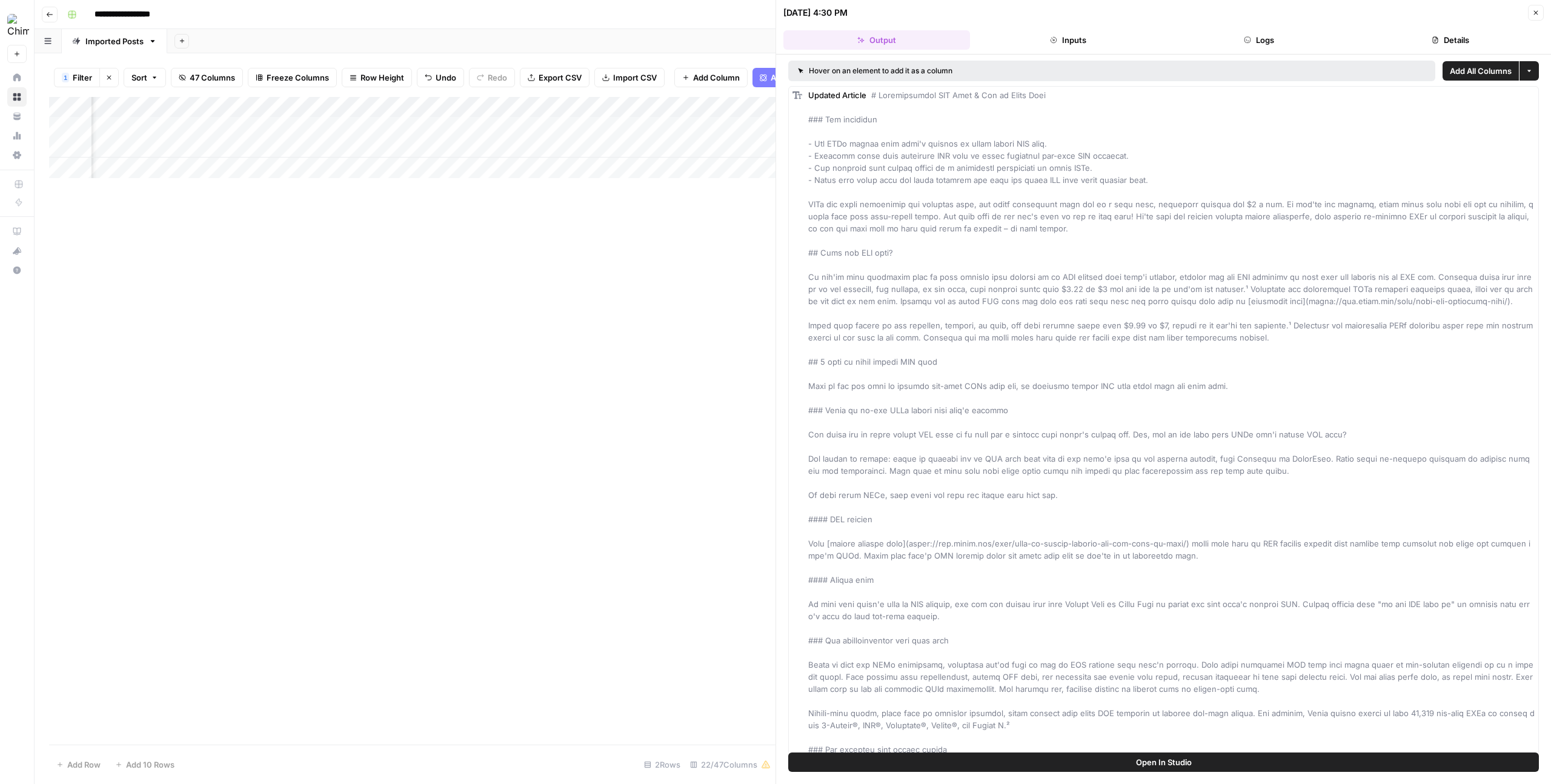
click at [1535, 9] on icon "button" at bounding box center [1535, 12] width 7 height 7
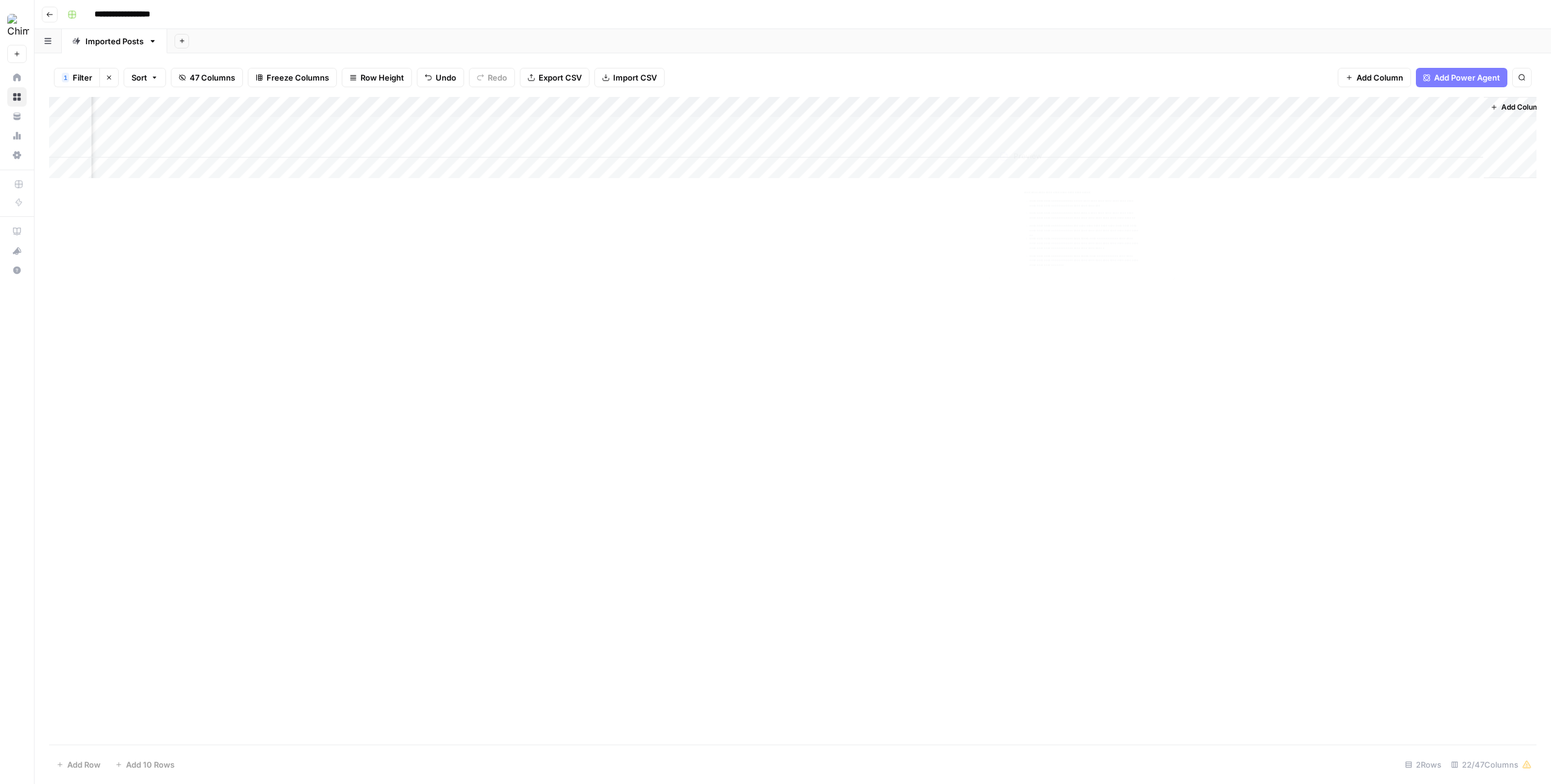
scroll to position [0, 1086]
